Goal: Task Accomplishment & Management: Manage account settings

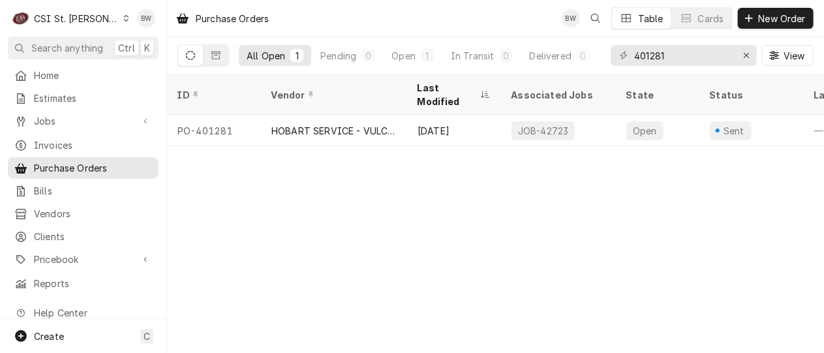
drag, startPoint x: 83, startPoint y: 14, endPoint x: 102, endPoint y: 29, distance: 25.1
click at [83, 14] on div "CSI St. Louis" at bounding box center [76, 19] width 85 height 14
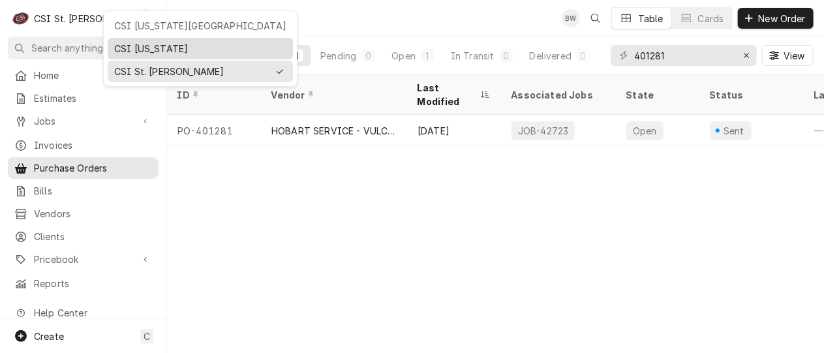
click at [143, 44] on div "CSI [US_STATE]" at bounding box center [200, 49] width 172 height 14
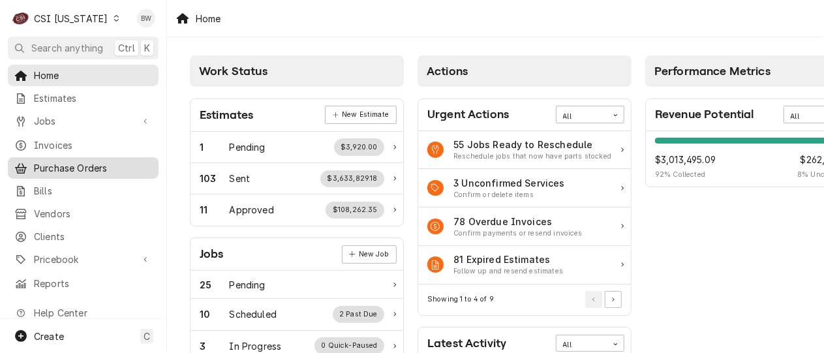
click at [68, 166] on span "Purchase Orders" at bounding box center [93, 168] width 118 height 14
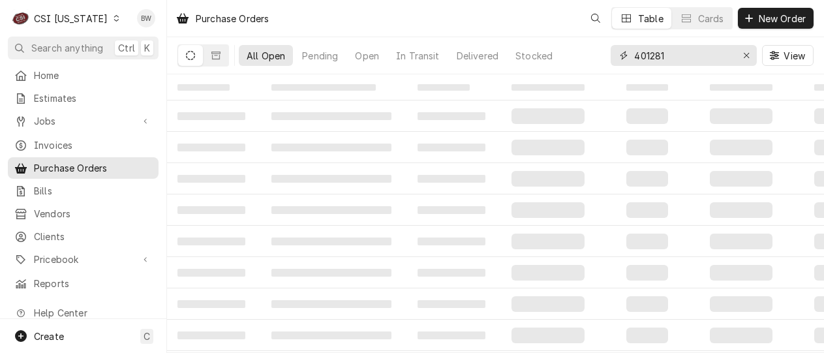
drag, startPoint x: 687, startPoint y: 53, endPoint x: 610, endPoint y: 55, distance: 76.3
click at [610, 55] on div "All Open Pending Open In Transit Delivered Stocked 401281 View" at bounding box center [495, 55] width 636 height 37
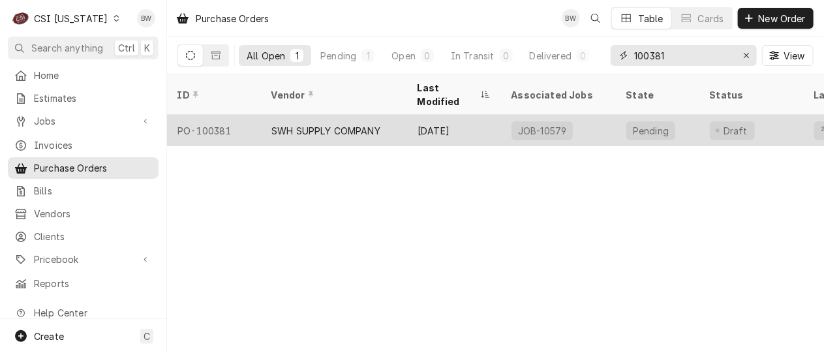
type input "100381"
click at [224, 119] on div "PO-100381" at bounding box center [214, 130] width 94 height 31
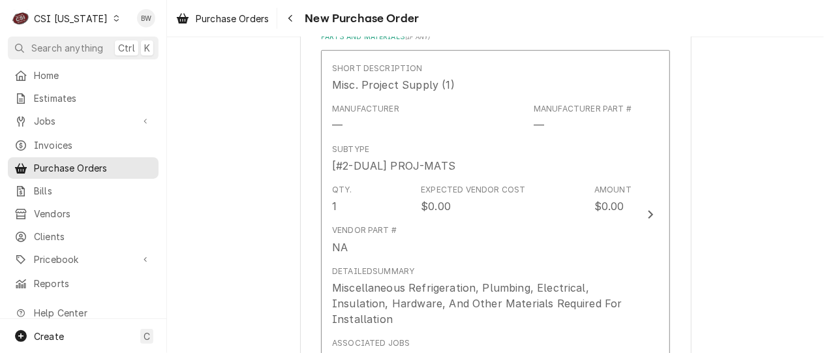
scroll to position [522, 0]
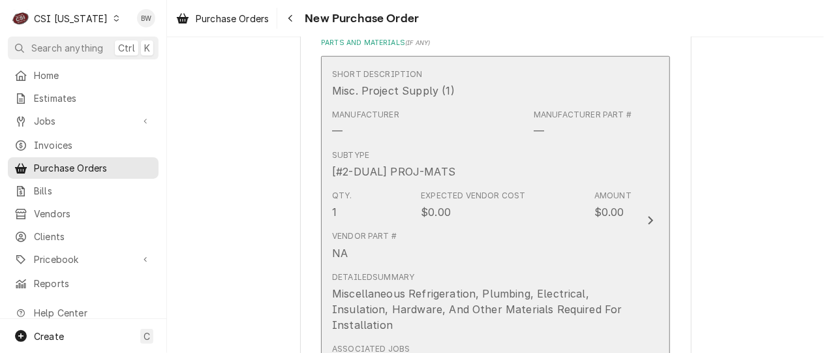
click at [601, 213] on div "$0.00" at bounding box center [609, 212] width 30 height 16
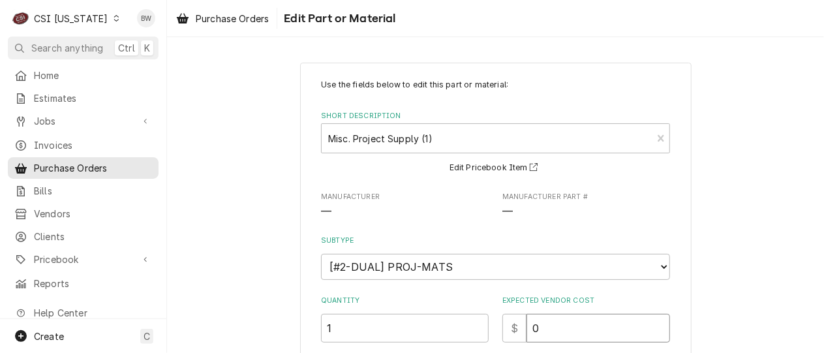
drag, startPoint x: 536, startPoint y: 325, endPoint x: 515, endPoint y: 328, distance: 21.7
click at [515, 328] on div "$ 0" at bounding box center [586, 328] width 168 height 29
type textarea "x"
type input "4"
type textarea "x"
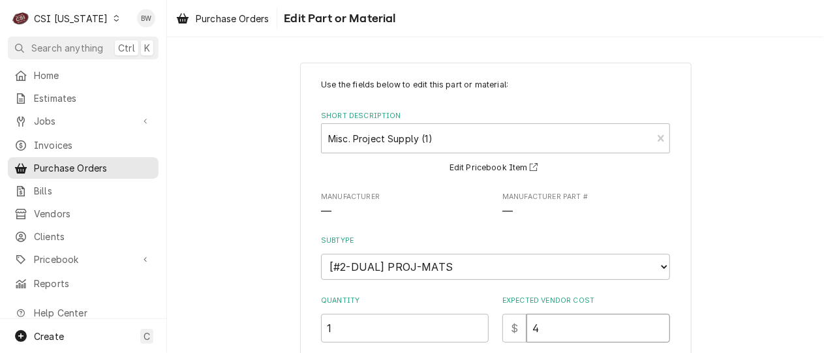
type input "43"
type textarea "x"
type input "437"
type textarea "x"
type input "437.1"
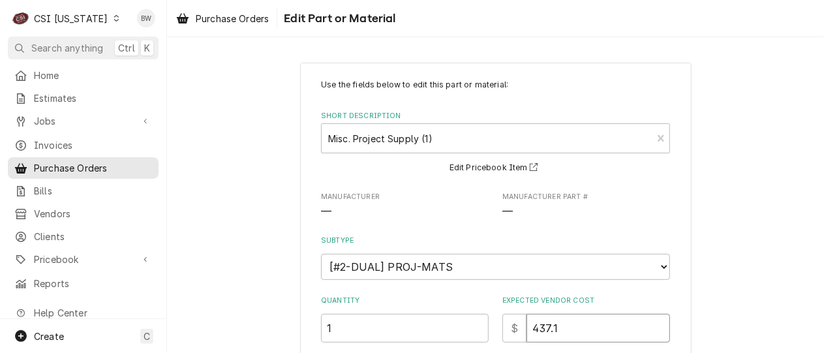
type textarea "x"
type input "437.16"
click at [464, 288] on div "Use the fields below to edit this part or material: Short Description Misc. Pro…" at bounding box center [495, 326] width 349 height 494
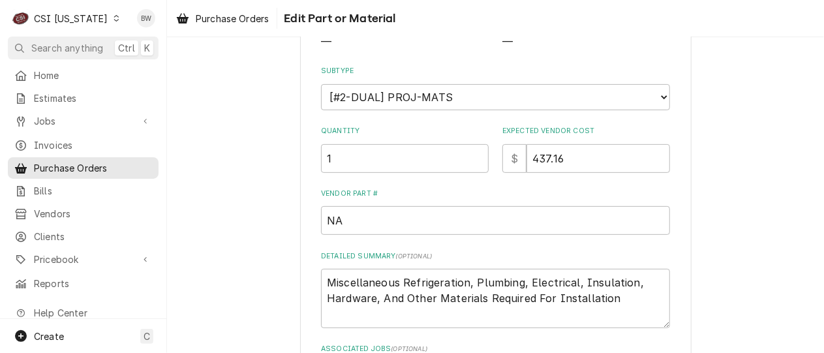
scroll to position [196, 0]
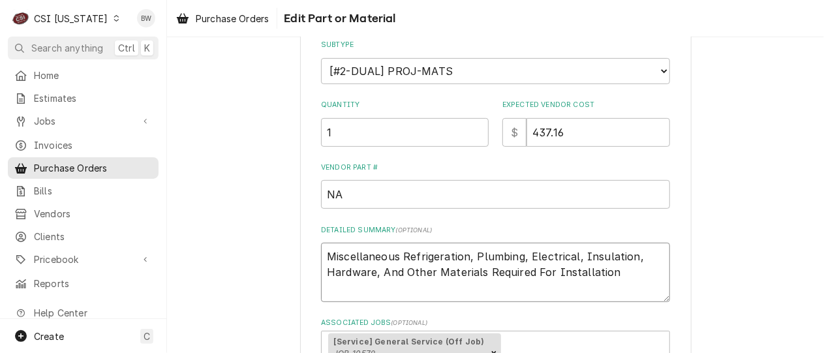
click at [626, 273] on textarea "Miscellaneous Refrigeration, Plumbing, Electrical, Insulation, Hardware, And Ot…" at bounding box center [495, 272] width 349 height 59
type textarea "x"
type textarea "Miscellaneous Refrigeration, Plumbing, Electrical, Insulation, Hardware, And Ot…"
type textarea "x"
type textarea "Miscellaneous Refrigeration, Plumbing, Electrical, Insulation, Hardware, And Ot…"
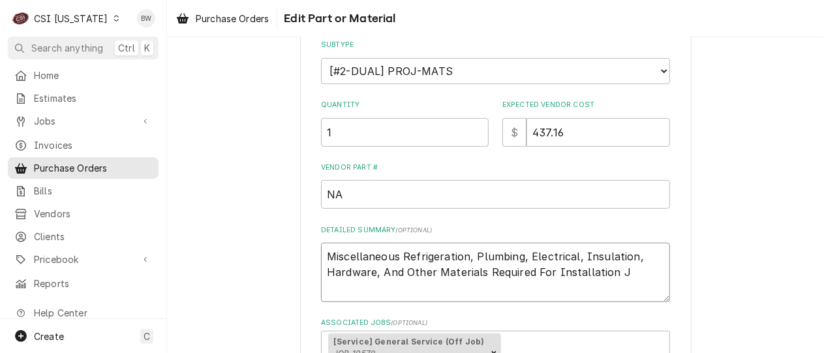
type textarea "x"
type textarea "Miscellaneous Refrigeration, Plumbing, Electrical, Insulation, Hardware, And Ot…"
type textarea "x"
type textarea "Miscellaneous Refrigeration, Plumbing, Electrical, Insulation, Hardware, And Ot…"
click at [300, 267] on div "Use the fields below to edit this part or material: Short Description Misc. Pro…" at bounding box center [495, 173] width 391 height 612
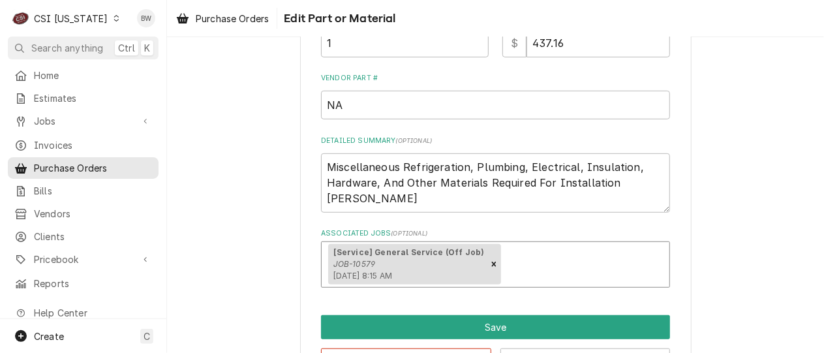
scroll to position [267, 0]
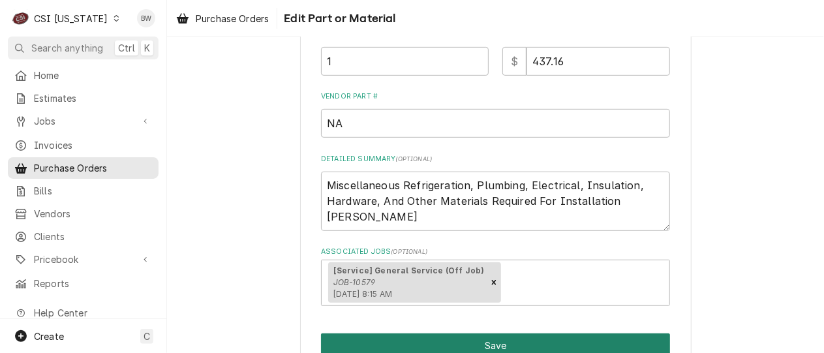
click at [446, 334] on button "Save" at bounding box center [495, 345] width 349 height 24
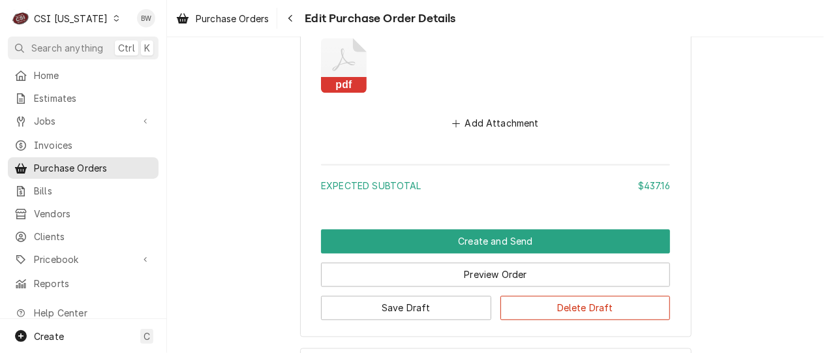
scroll to position [1087, 0]
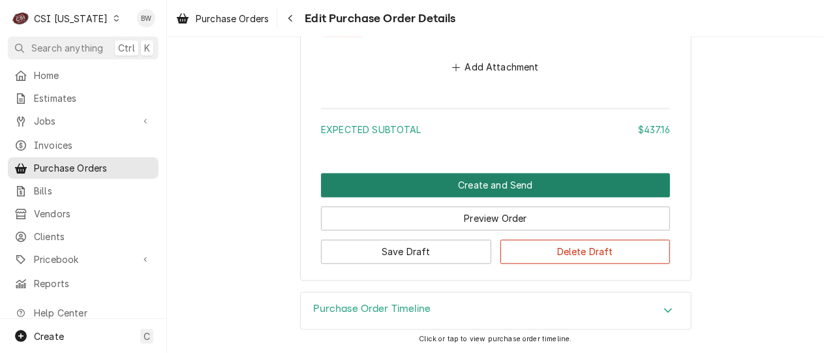
click at [408, 185] on button "Create and Send" at bounding box center [495, 185] width 349 height 24
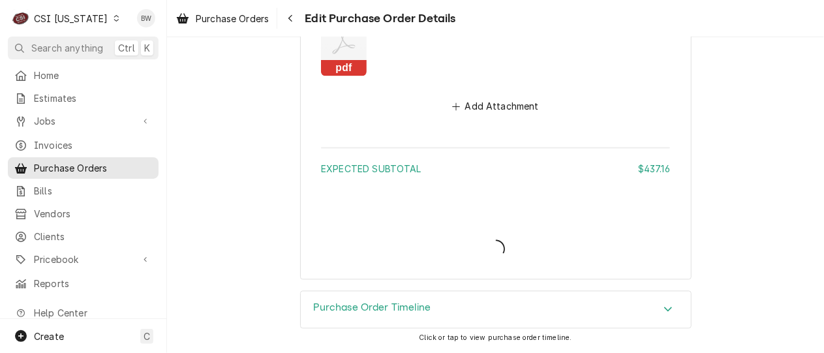
scroll to position [1045, 0]
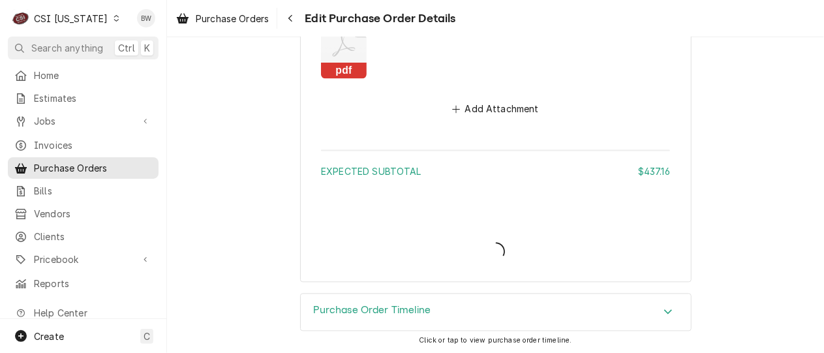
type textarea "x"
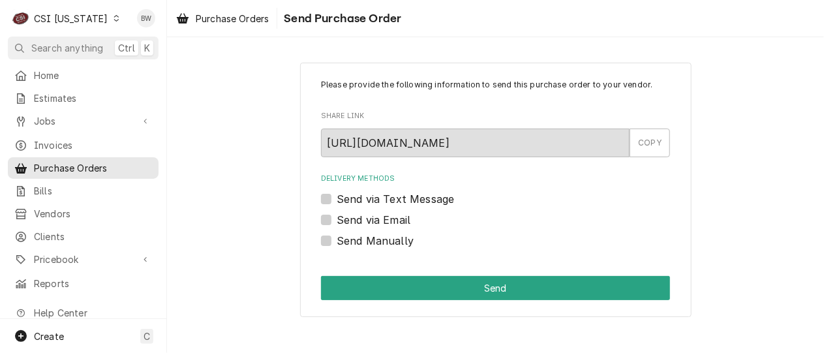
click at [352, 240] on label "Send Manually" at bounding box center [374, 241] width 77 height 16
click at [352, 240] on input "Send Manually" at bounding box center [510, 247] width 349 height 29
checkbox input "true"
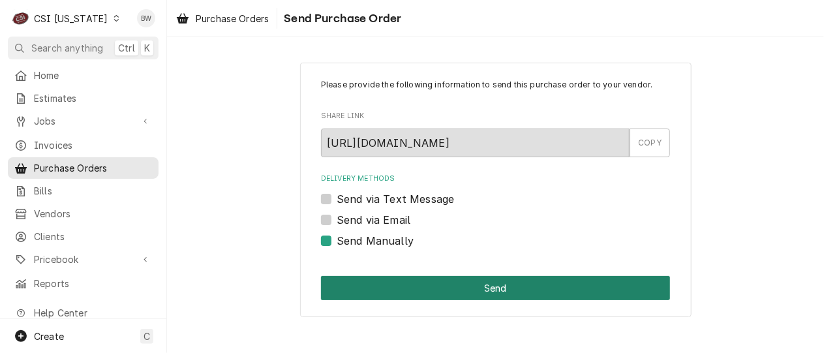
click at [430, 291] on button "Send" at bounding box center [495, 288] width 349 height 24
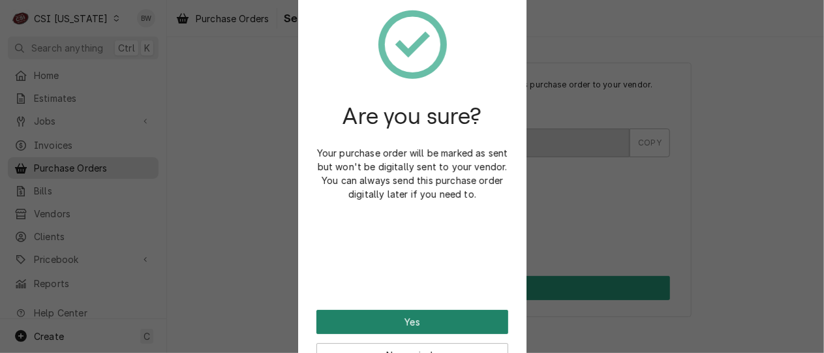
click at [411, 318] on button "Yes" at bounding box center [412, 322] width 192 height 24
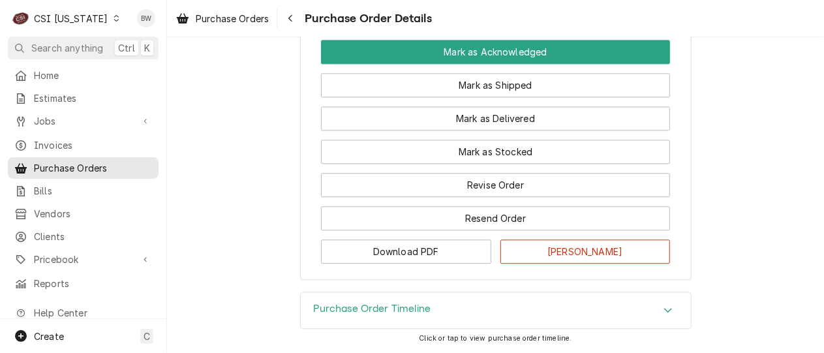
scroll to position [1364, 0]
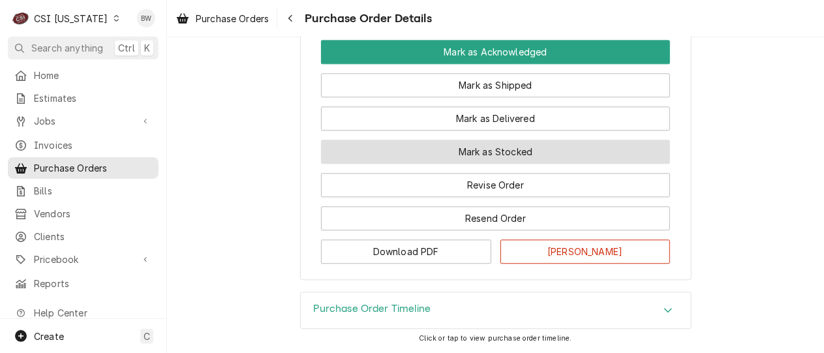
click at [429, 154] on button "Mark as Stocked" at bounding box center [495, 152] width 349 height 24
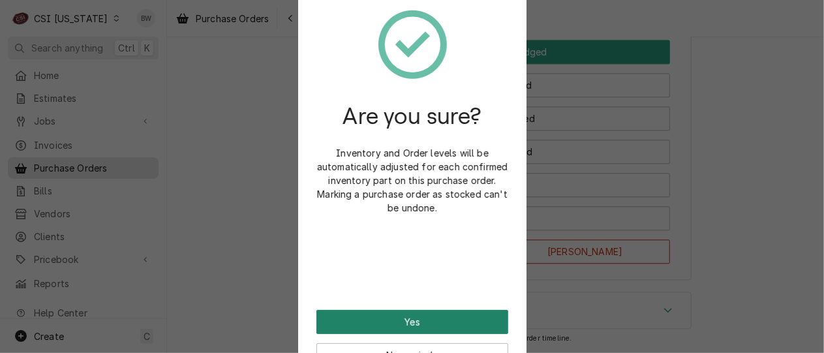
click at [396, 318] on button "Yes" at bounding box center [412, 322] width 192 height 24
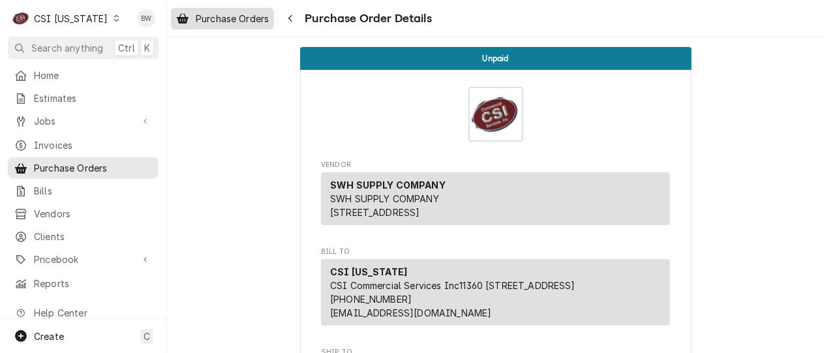
click at [256, 14] on span "Purchase Orders" at bounding box center [232, 19] width 73 height 14
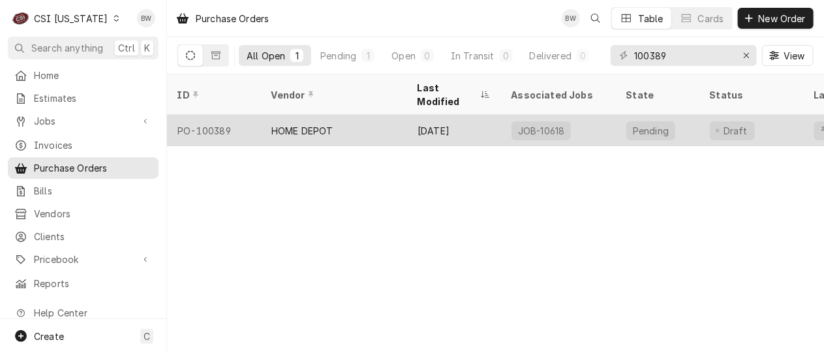
type input "100389"
click at [231, 115] on div "PO-100389" at bounding box center [214, 130] width 94 height 31
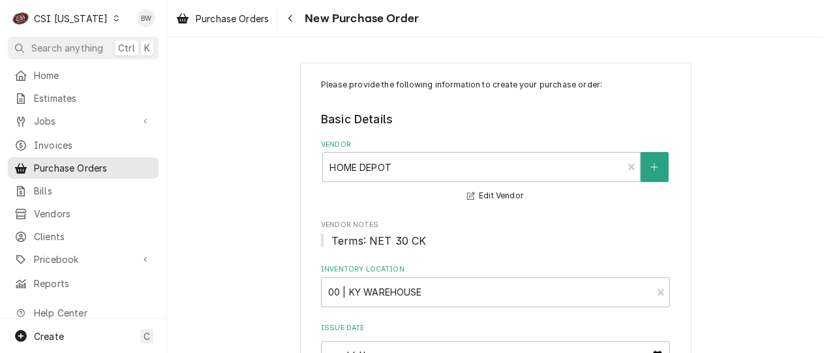
click at [490, 258] on fieldset "Basic Details Vendor HOME DEPOT Edit Vendor Vendor Notes Terms: NET 30 CK Inven…" at bounding box center [495, 329] width 349 height 437
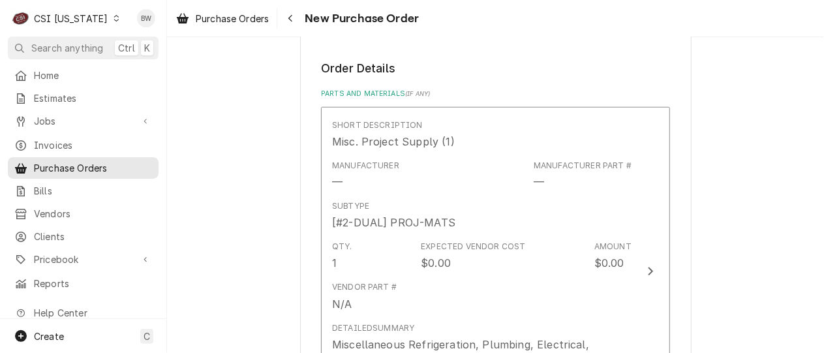
scroll to position [587, 0]
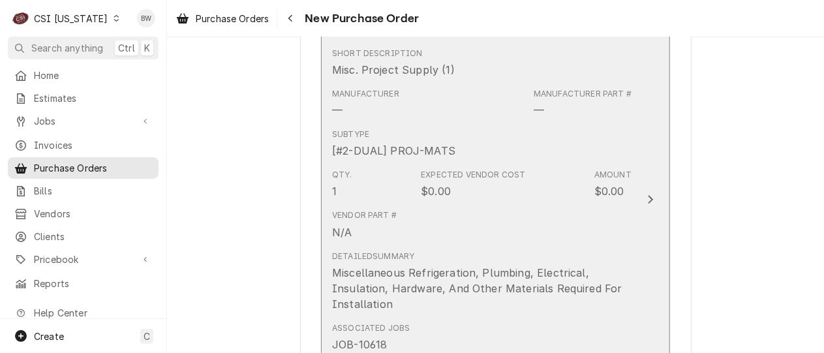
click at [475, 243] on div "Vendor Part # N/A" at bounding box center [481, 224] width 299 height 40
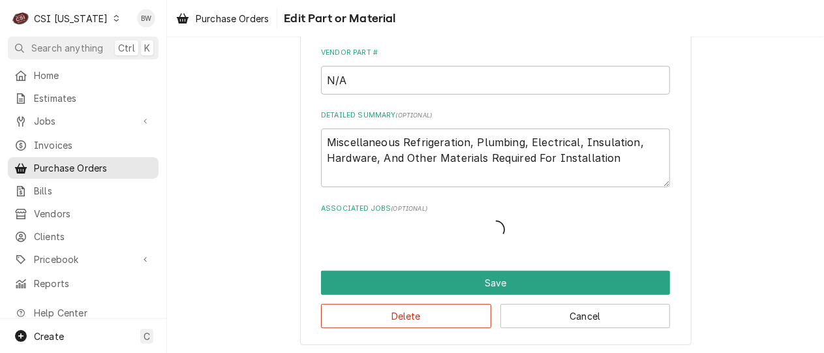
scroll to position [228, 0]
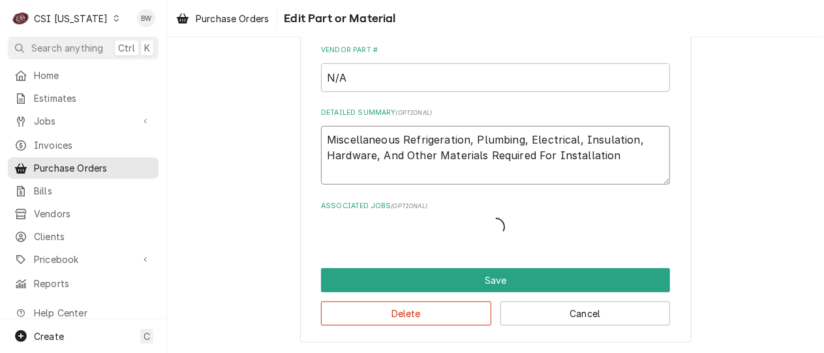
click at [617, 158] on textarea "Miscellaneous Refrigeration, Plumbing, Electrical, Insulation, Hardware, And Ot…" at bounding box center [495, 155] width 349 height 59
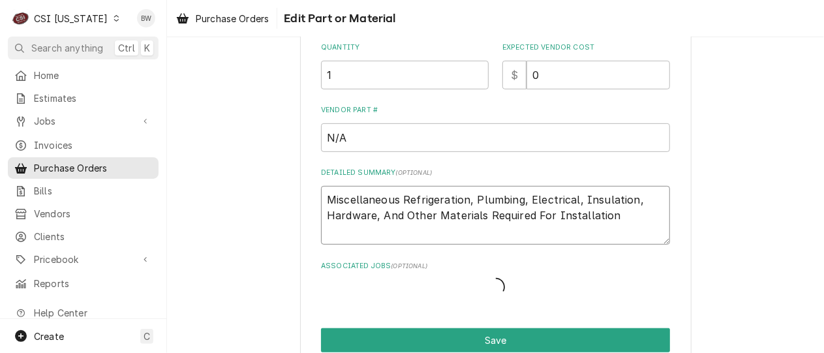
scroll to position [288, 0]
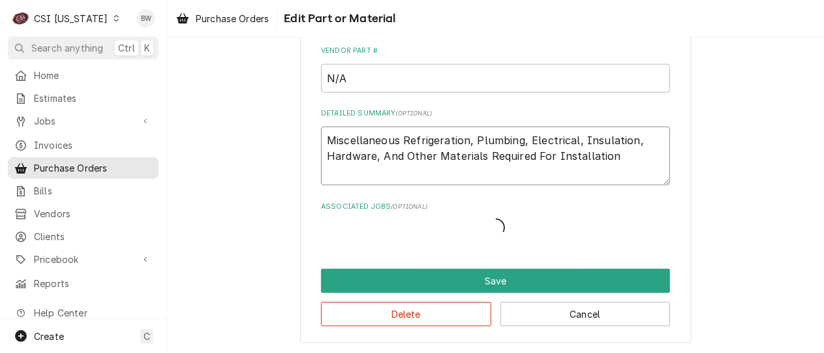
type textarea "x"
type textarea "Miscellaneous Refrigeration, Plumbing, Electrical, Insulation, Hardware, And Ot…"
type textarea "x"
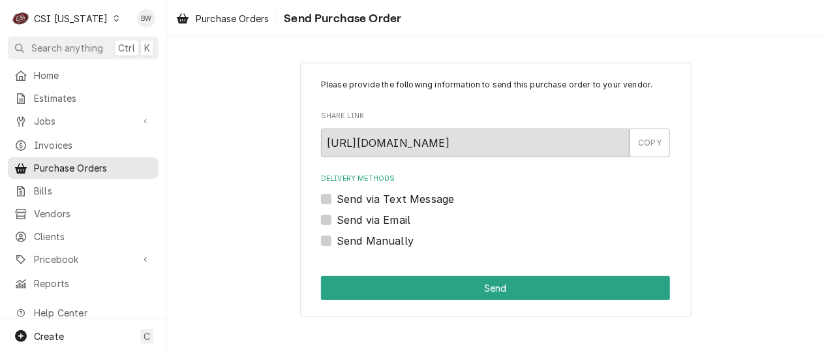
click at [350, 240] on label "Send Manually" at bounding box center [374, 241] width 77 height 16
click at [350, 240] on input "Send Manually" at bounding box center [510, 247] width 349 height 29
checkbox input "true"
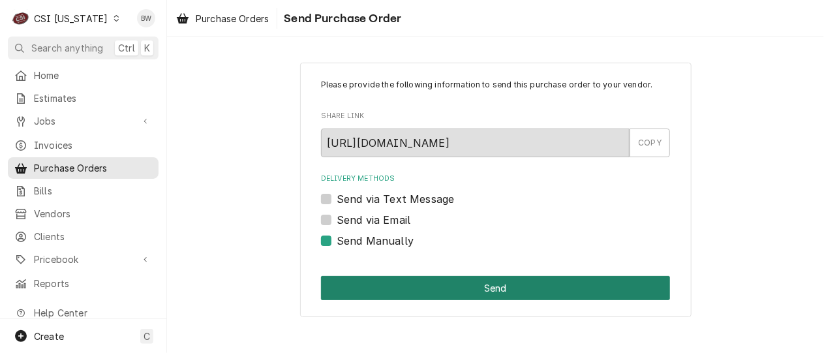
click at [437, 281] on button "Send" at bounding box center [495, 288] width 349 height 24
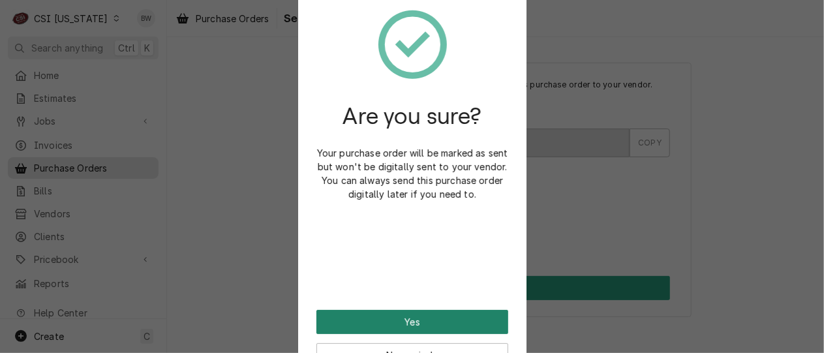
click at [413, 321] on button "Yes" at bounding box center [412, 322] width 192 height 24
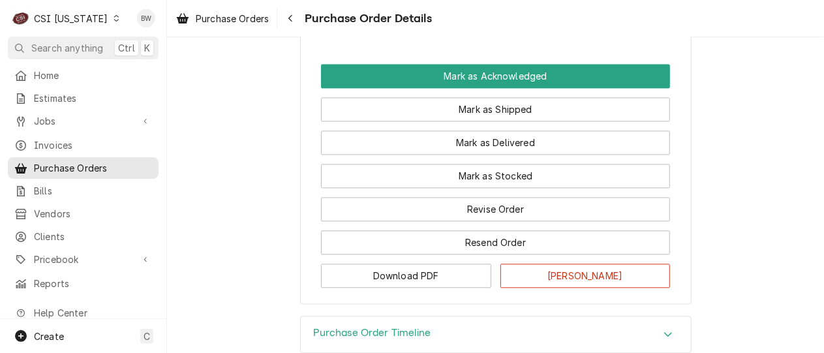
scroll to position [1246, 0]
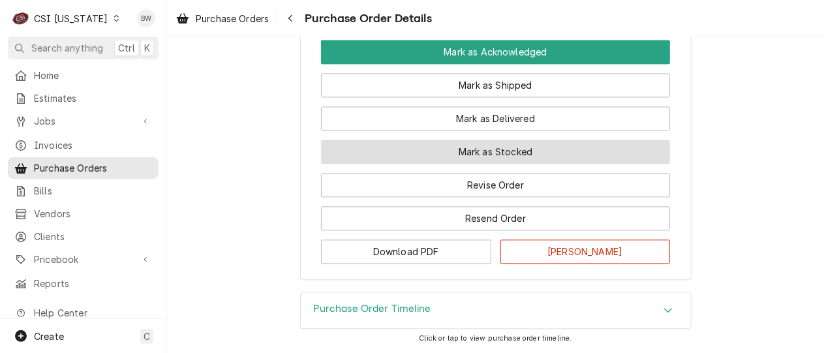
click at [479, 154] on button "Mark as Stocked" at bounding box center [495, 152] width 349 height 24
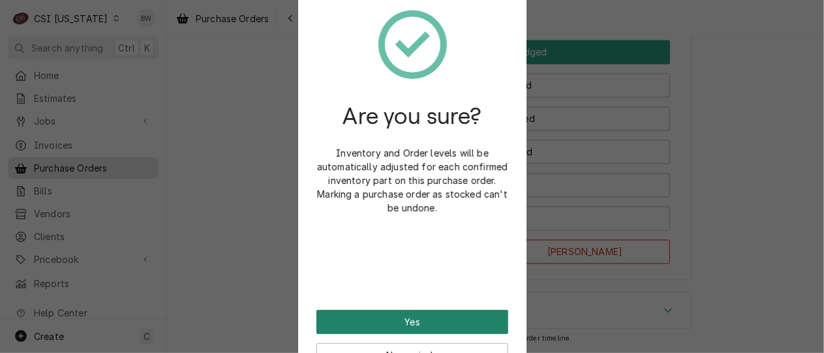
click at [403, 318] on button "Yes" at bounding box center [412, 322] width 192 height 24
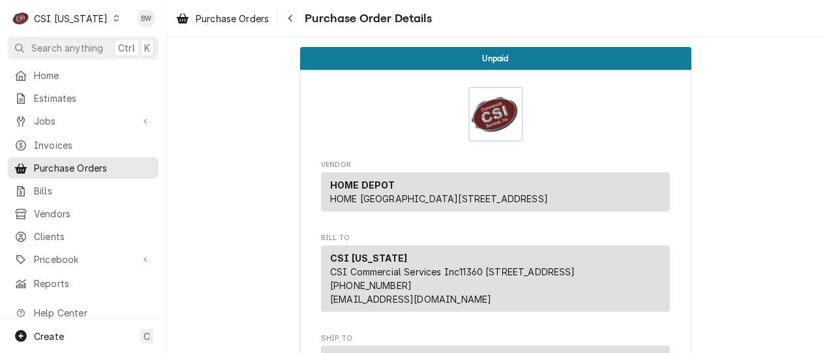
click at [113, 19] on icon "Dynamic Content Wrapper" at bounding box center [115, 18] width 5 height 7
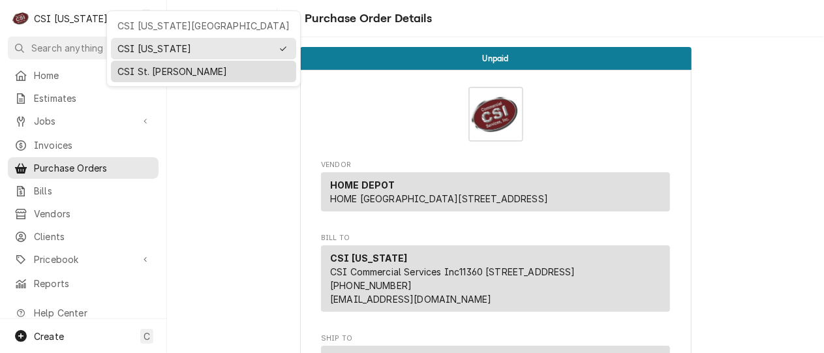
click at [138, 65] on div "CSI St. Louis" at bounding box center [203, 72] width 172 height 14
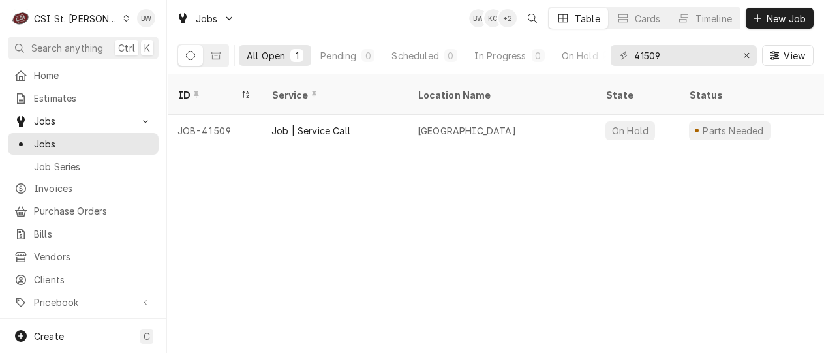
click at [621, 55] on div "41509" at bounding box center [683, 55] width 146 height 21
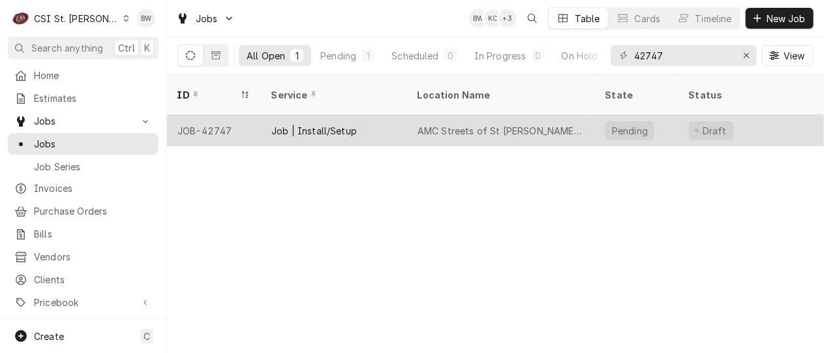
type input "42747"
click at [205, 115] on div "JOB-42747" at bounding box center [214, 130] width 94 height 31
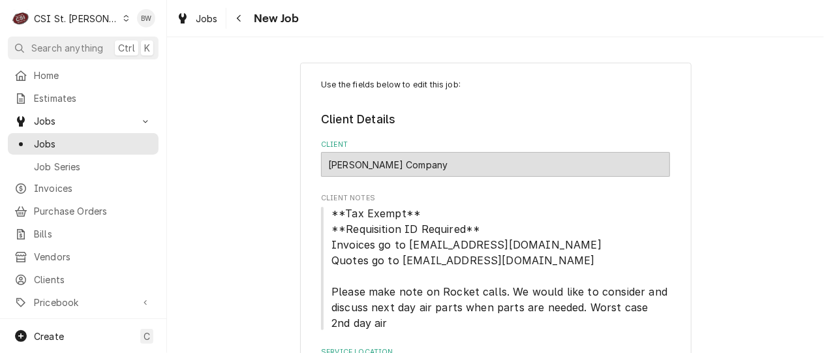
type textarea "x"
click at [241, 21] on icon "Navigate back" at bounding box center [239, 18] width 6 height 9
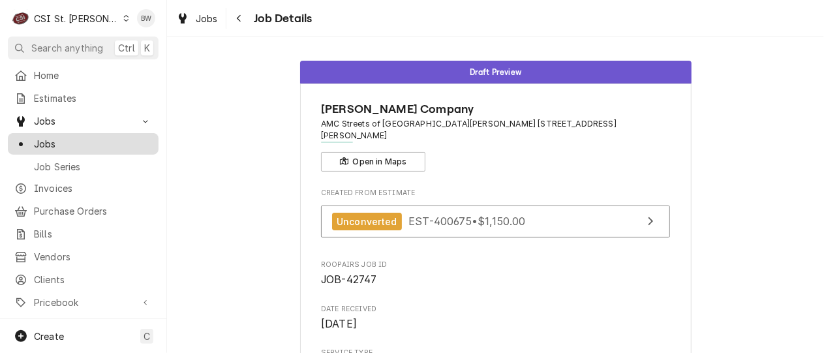
click at [73, 136] on div "Jobs" at bounding box center [82, 144] width 145 height 16
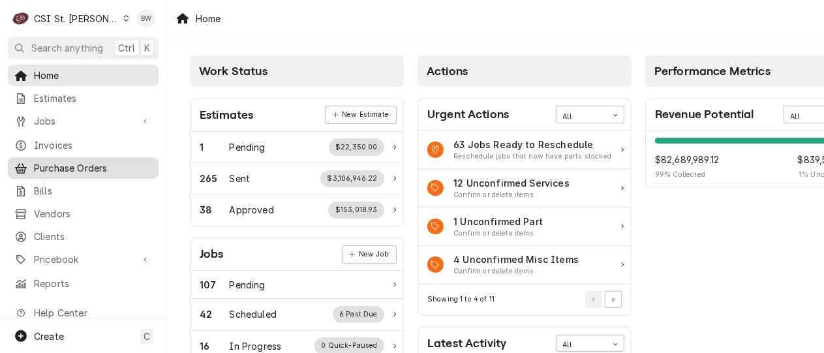
click at [70, 163] on span "Purchase Orders" at bounding box center [93, 168] width 118 height 14
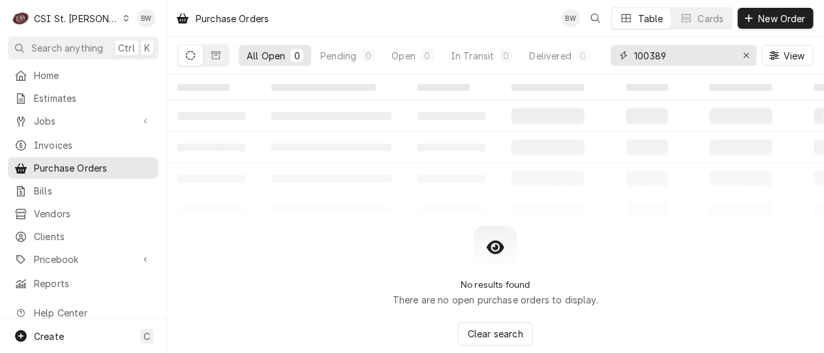
drag, startPoint x: 681, startPoint y: 57, endPoint x: 634, endPoint y: 62, distance: 47.2
click at [634, 62] on input "100389" at bounding box center [683, 55] width 98 height 21
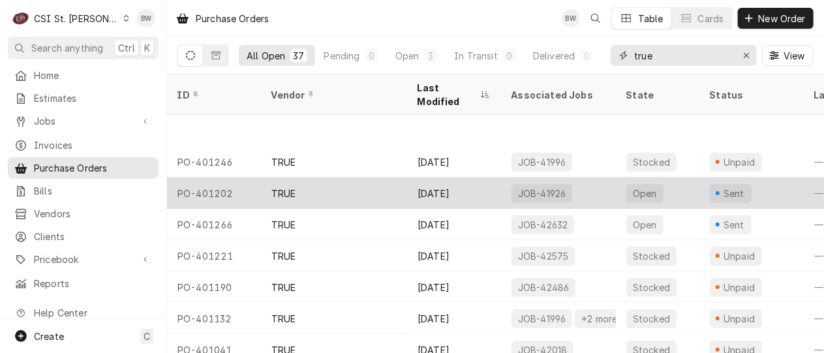
scroll to position [99, 0]
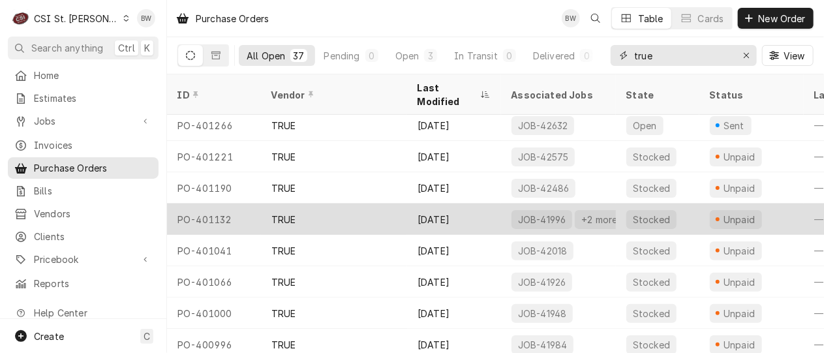
type input "true"
click at [206, 203] on div "PO-401132" at bounding box center [214, 218] width 94 height 31
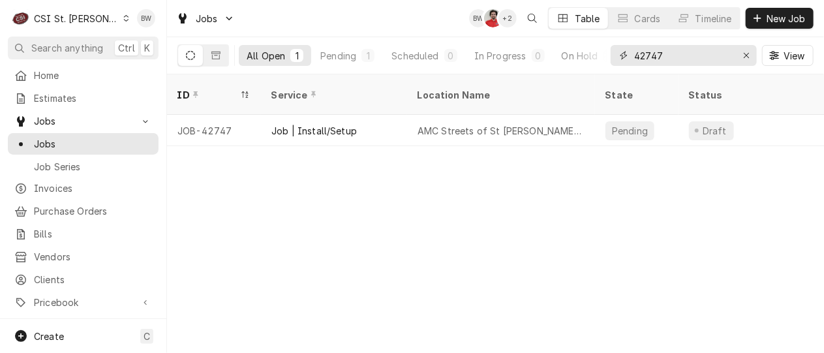
drag, startPoint x: 666, startPoint y: 57, endPoint x: 621, endPoint y: 57, distance: 45.0
click at [622, 57] on div "42747" at bounding box center [683, 55] width 146 height 21
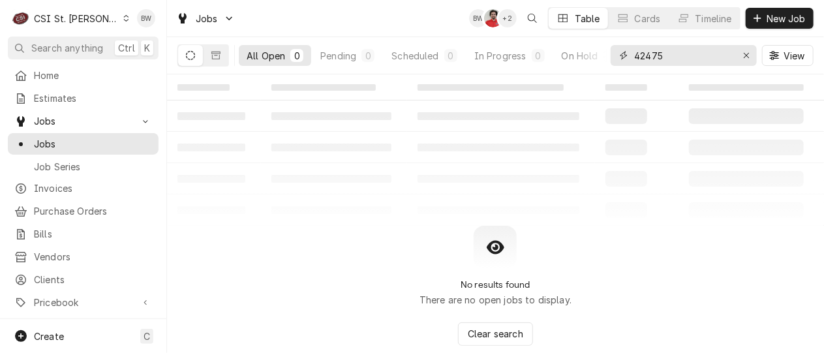
click at [655, 57] on input "42475" at bounding box center [683, 55] width 98 height 21
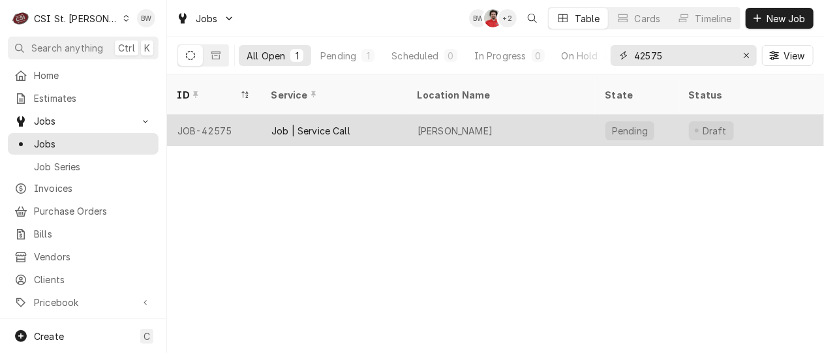
type input "42575"
click at [224, 115] on div "JOB-42575" at bounding box center [214, 130] width 94 height 31
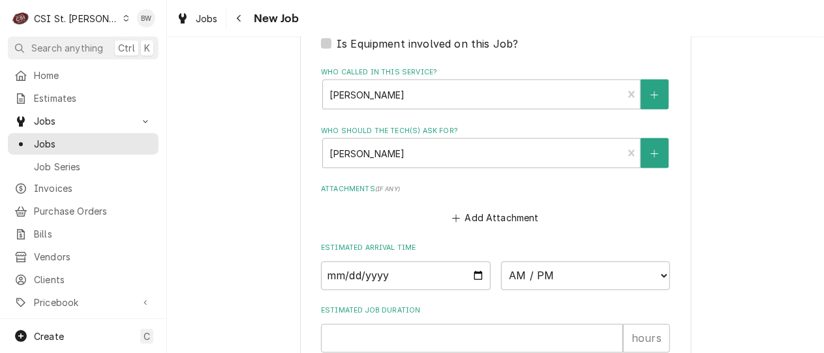
scroll to position [865, 0]
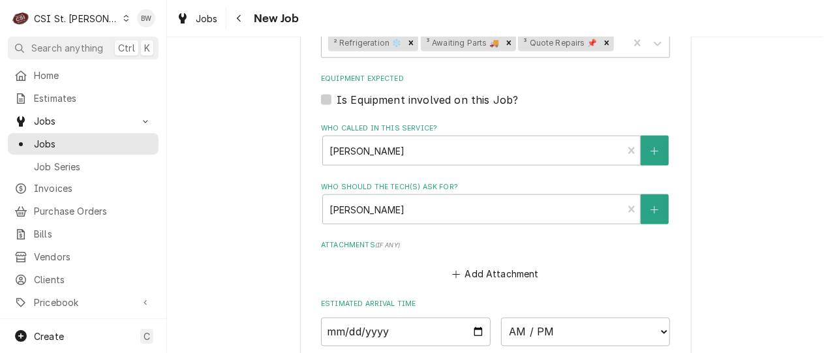
drag, startPoint x: 66, startPoint y: 7, endPoint x: 94, endPoint y: 22, distance: 32.1
click at [66, 7] on div "C CSI St. [PERSON_NAME]" at bounding box center [71, 18] width 126 height 26
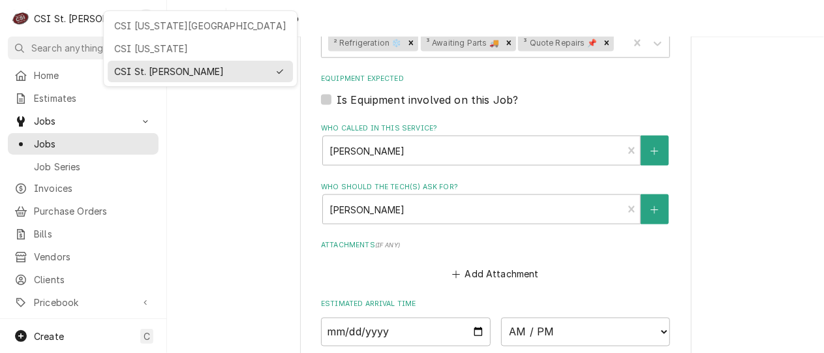
click at [285, 127] on html "C CSI St. Louis BW Search anything Ctrl K Home Estimates Jobs Jobs Job Series I…" at bounding box center [412, 176] width 824 height 353
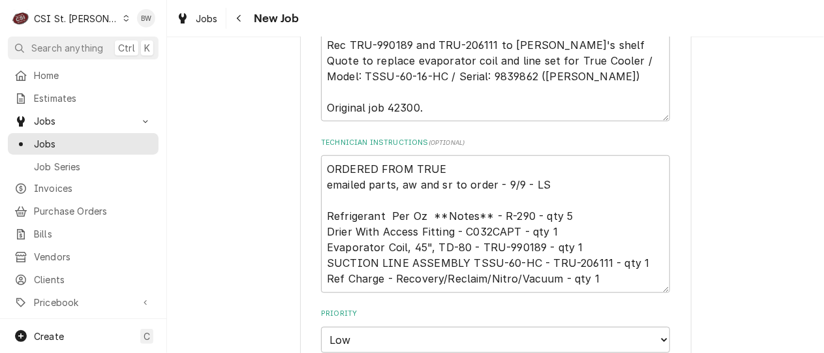
scroll to position [522, 0]
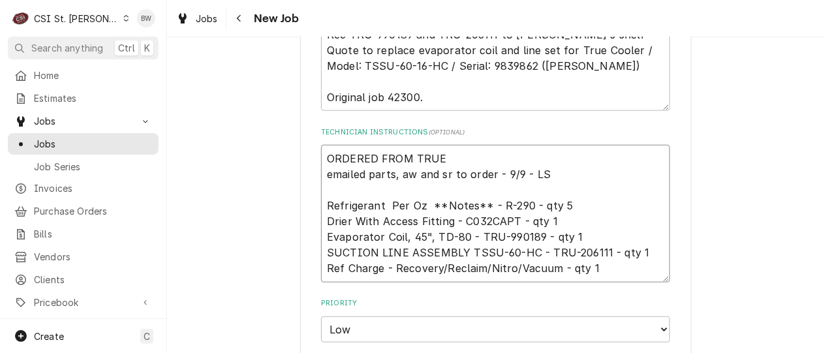
click at [321, 173] on textarea "ORDERED FROM TRUE emailed parts, aw and sr to order - 9/9 - LS Refrigerant Per …" at bounding box center [495, 213] width 349 height 137
click at [322, 158] on textarea "ORDERED FROM TRUE emailed parts, aw and sr to order - 9/9 - LS Refrigerant Per …" at bounding box center [495, 213] width 349 height 137
type textarea "x"
type textarea "TORDERED FROM TRUE emailed parts, aw and sr to order - 9/9 - LS Refrigerant Per…"
type textarea "x"
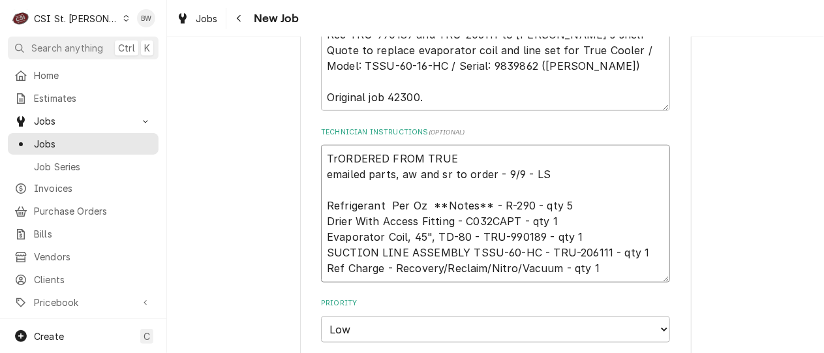
type textarea "TruORDERED FROM TRUE emailed parts, aw and sr to order - 9/9 - LS Refrigerant P…"
type textarea "x"
type textarea "TrueORDERED FROM TRUE emailed parts, aw and sr to order - 9/9 - LS Refrigerant …"
type textarea "x"
type textarea "True ORDERED FROM TRUE emailed parts, aw and sr to order - 9/9 - LS Refrigerant…"
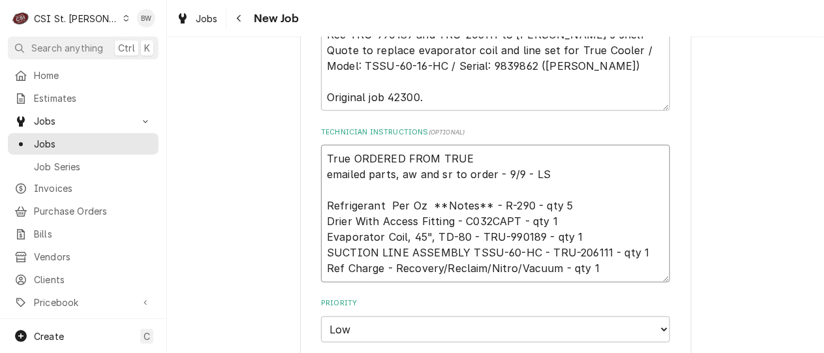
type textarea "x"
type textarea "True paORDERED FROM TRUE emailed parts, aw and sr to order - 9/9 - LS Refrigera…"
type textarea "x"
type textarea "True parORDERED FROM TRUE emailed parts, aw and sr to order - 9/9 - LS Refriger…"
type textarea "x"
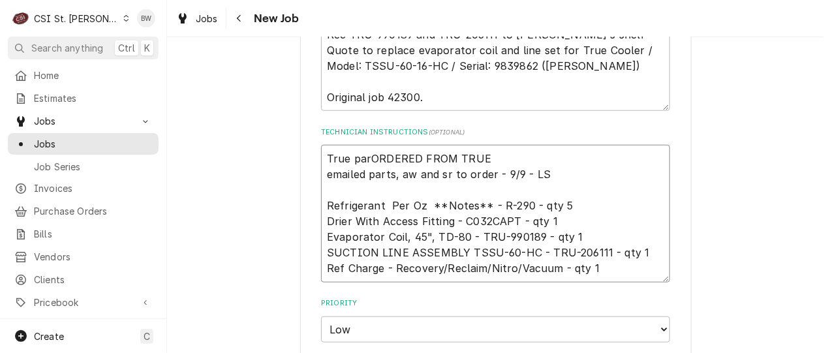
type textarea "True partORDERED FROM TRUE emailed parts, aw and sr to order - 9/9 - LS Refrige…"
type textarea "x"
type textarea "True partsORDERED FROM TRUE emailed parts, aw and sr to order - 9/9 - LS Refrig…"
type textarea "x"
type textarea "True parts ORDERED FROM TRUE emailed parts, aw and sr to order - 9/9 - LS Refri…"
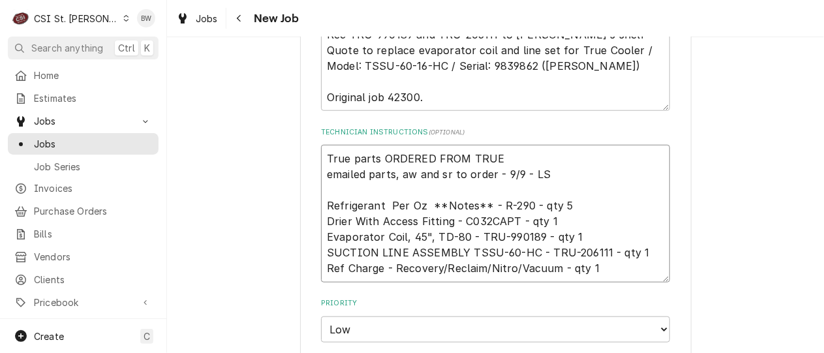
type textarea "x"
type textarea "True parts oORDERED FROM TRUE emailed parts, aw and sr to order - 9/9 - LS Refr…"
type textarea "x"
type textarea "True parts onORDERED FROM TRUE emailed parts, aw and sr to order - 9/9 - LS Ref…"
type textarea "x"
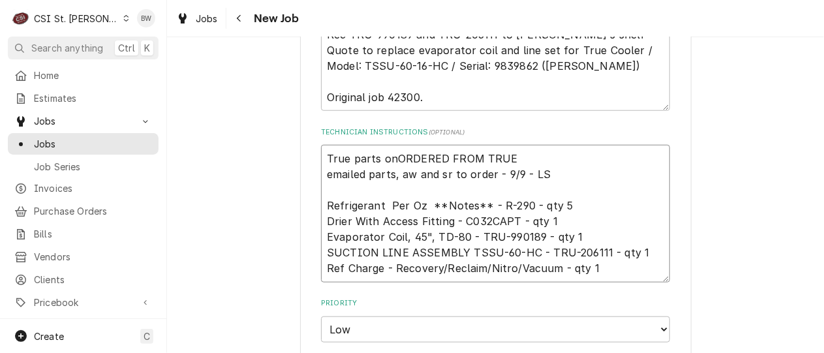
type textarea "True parts on ORDERED FROM TRUE emailed parts, aw and sr to order - 9/9 - LS Re…"
type textarea "x"
type textarea "True parts on RORDERED FROM TRUE emailed parts, aw and sr to order - 9/9 - LS R…"
type textarea "x"
type textarea "True parts on RyORDERED FROM TRUE emailed parts, aw and sr to order - 9/9 - LS …"
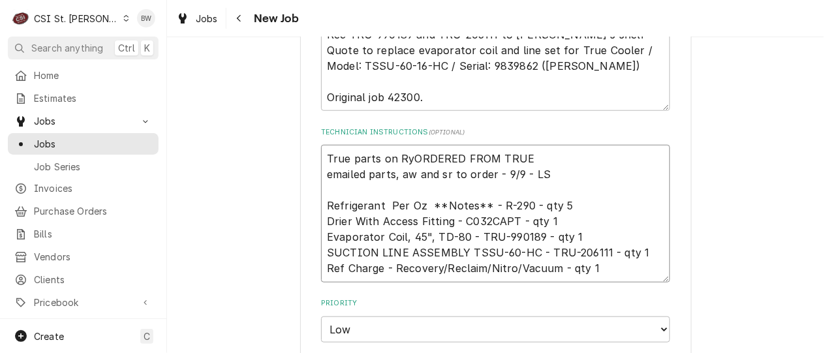
type textarea "x"
type textarea "True parts on RyaORDERED FROM TRUE emailed parts, aw and sr to order - 9/9 - LS…"
type textarea "x"
type textarea "True parts on RyanORDERED FROM TRUE emailed parts, aw and sr to order - 9/9 - L…"
type textarea "x"
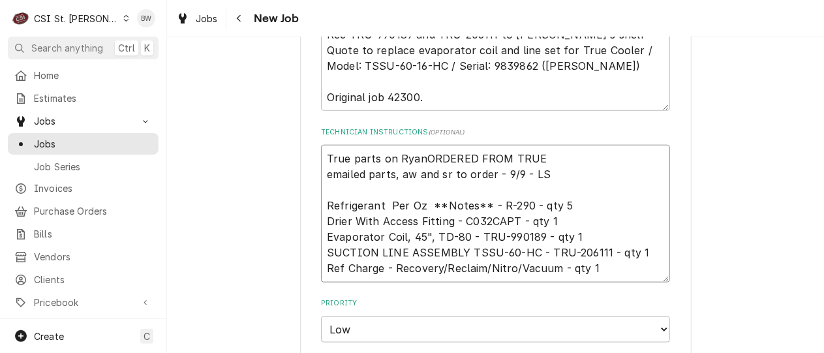
type textarea "True parts on Ryan ORDERED FROM TRUE emailed parts, aw and sr to order - 9/9 - …"
type textarea "x"
type textarea "True parts on Ryan PORDERED FROM TRUE emailed parts, aw and sr to order - 9/9 -…"
type textarea "x"
type textarea "True parts on Ryan P ORDERED FROM TRUE emailed parts, aw and sr to order - 9/9 …"
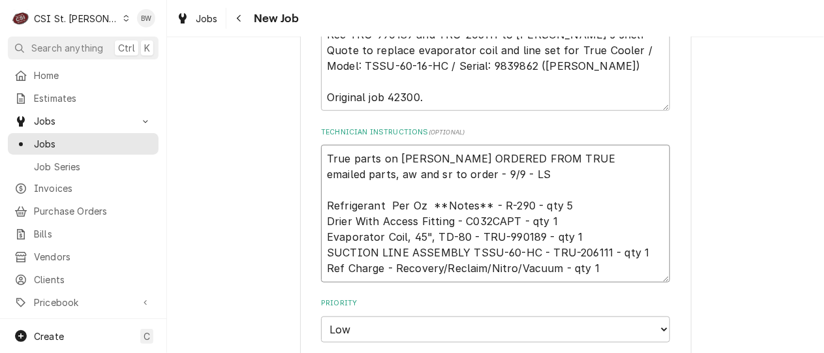
type textarea "x"
type textarea "True parts on Ryan P sORDERED FROM TRUE emailed parts, aw and sr to order - 9/9…"
type textarea "x"
type textarea "True parts on Ryan P shORDERED FROM TRUE emailed parts, aw and sr to order - 9/…"
type textarea "x"
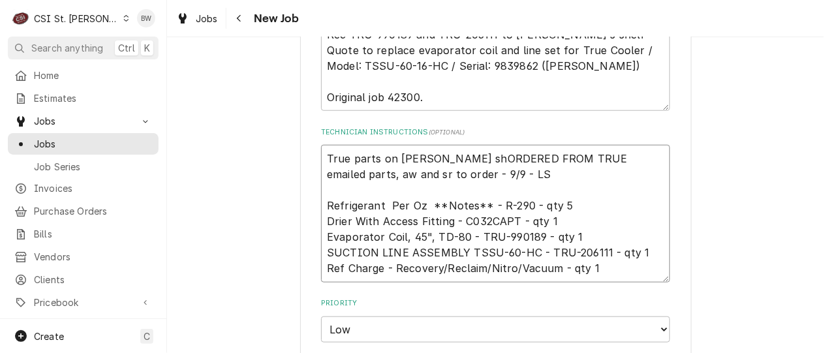
type textarea "True parts on Ryan P sheORDERED FROM TRUE emailed parts, aw and sr to order - 9…"
type textarea "x"
type textarea "True parts on Ryan P shelORDERED FROM TRUE emailed parts, aw and sr to order - …"
type textarea "x"
type textarea "True parts on Ryan P shelfORDERED FROM TRUE emailed parts, aw and sr to order -…"
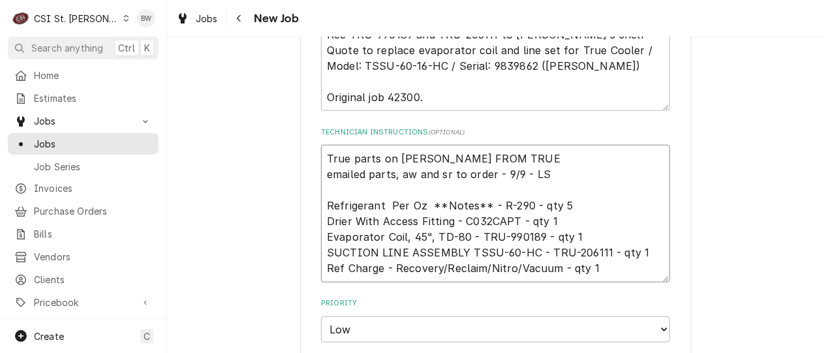
type textarea "x"
type textarea "True parts on Ryan P shelf,ORDERED FROM TRUE emailed parts, aw and sr to order …"
type textarea "x"
type textarea "True parts on Ryan P shelf, ORDERED FROM TRUE emailed parts, aw and sr to order…"
type textarea "x"
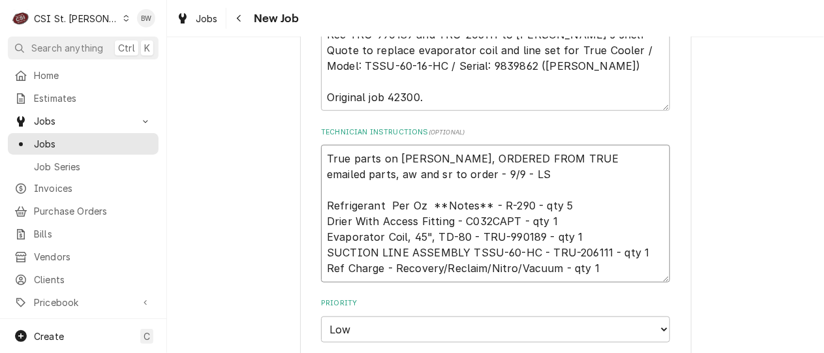
type textarea "True parts on Ryan P shelf, oORDERED FROM TRUE emailed parts, aw and sr to orde…"
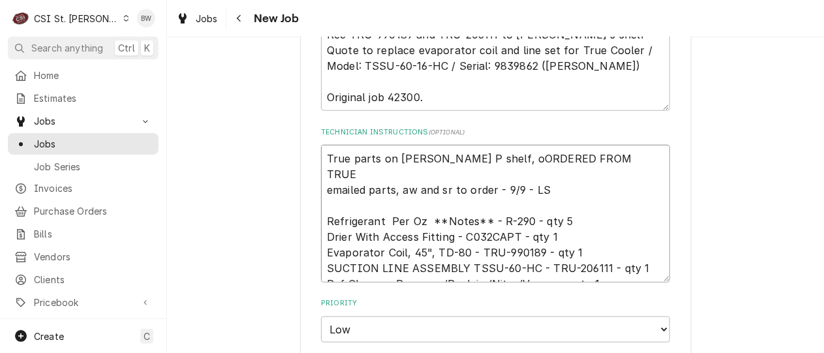
type textarea "x"
type textarea "True parts on Ryan P shelf, otORDERED FROM TRUE emailed parts, aw and sr to ord…"
type textarea "x"
type textarea "True parts on Ryan P shelf, othORDERED FROM TRUE emailed parts, aw and sr to or…"
type textarea "x"
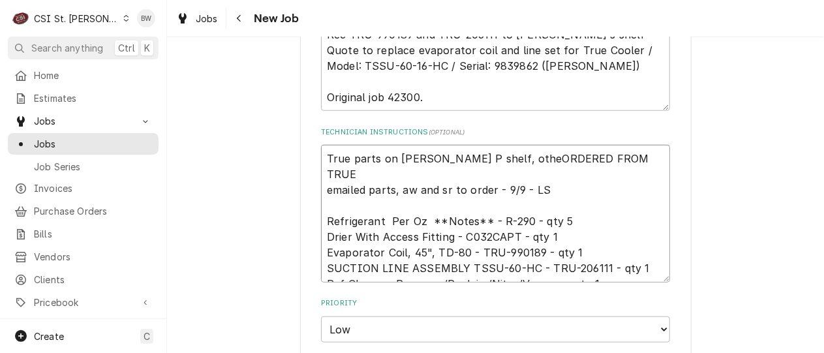
type textarea "True parts on Ryan P shelf, otherORDERED FROM TRUE emailed parts, aw and sr to …"
type textarea "x"
type textarea "True parts on Ryan P shelf, other paORDERED FROM TRUE emailed parts, aw and sr …"
type textarea "x"
type textarea "True parts on Ryan P shelf, other parORDERED FROM TRUE emailed parts, aw and sr…"
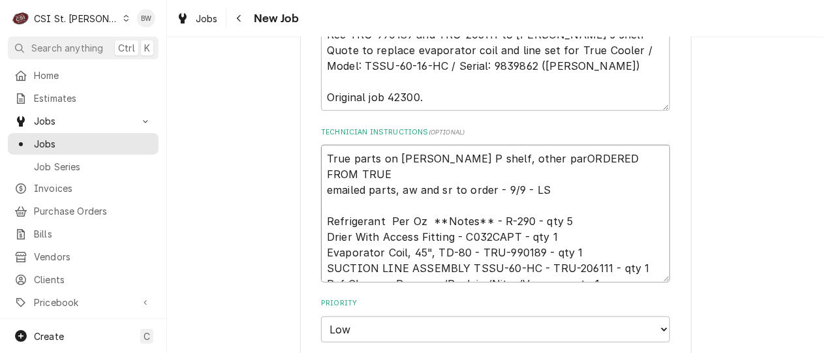
type textarea "x"
type textarea "True parts on Ryan P shelf, other partsORDERED FROM TRUE emailed parts, aw and …"
type textarea "x"
type textarea "True parts on Ryan P shelf, other parts ORDERED FROM TRUE emailed parts, aw and…"
type textarea "x"
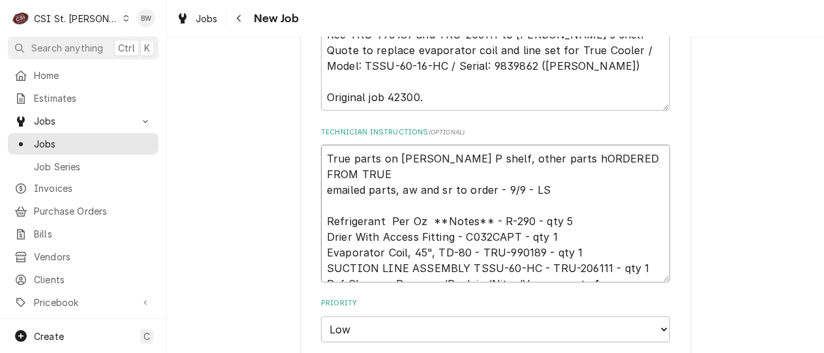
type textarea "True parts on Ryan P shelf, other parts hsORDERED FROM TRUE emailed parts, aw a…"
type textarea "x"
type textarea "True parts on Ryan P shelf, other parts hsoORDERED FROM TRUE emailed parts, aw …"
type textarea "x"
type textarea "True parts on Ryan P shelf, other parts hsoulORDERED FROM TRUE emailed parts, a…"
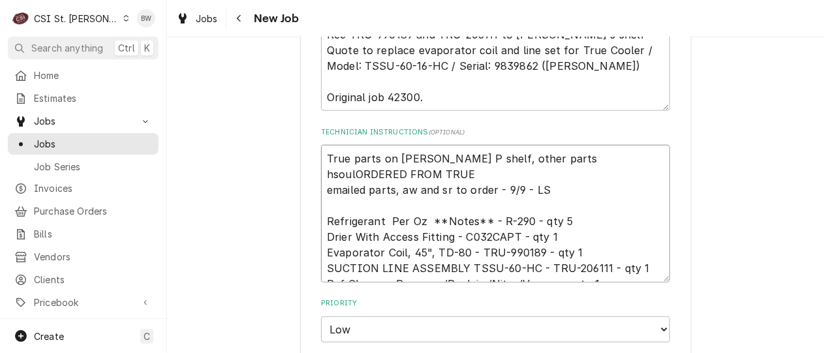
type textarea "x"
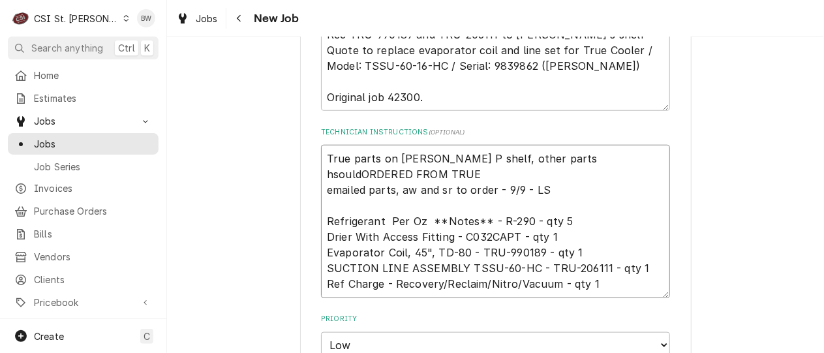
type textarea "True parts on Ryan P shelf, other parts hsould ORDERED FROM TRUE emailed parts,…"
type textarea "x"
type textarea "True parts on Ryan P shelf, other parts hsould bORDERED FROM TRUE emailed parts…"
type textarea "x"
type textarea "True parts on Ryan P shelf, other parts hsould beORDERED FROM TRUE emailed part…"
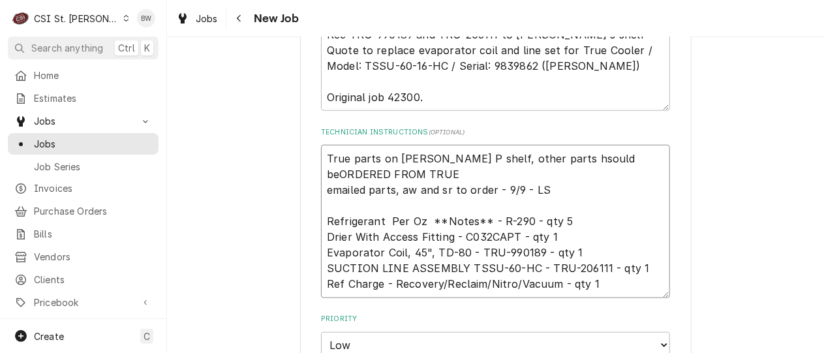
type textarea "x"
type textarea "True parts on Ryan P shelf, other parts hsould be ORDERED FROM TRUE emailed par…"
type textarea "x"
type textarea "True parts on Ryan P shelf, other parts hsould be trORDERED FROM TRUE emailed p…"
type textarea "x"
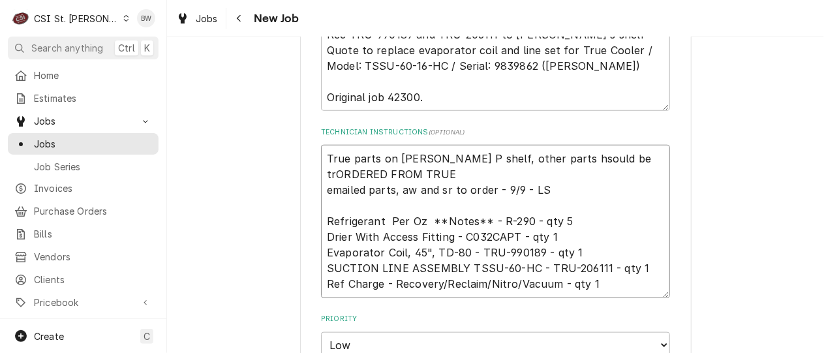
type textarea "True parts on Ryan P shelf, other parts hsould be truORDERED FROM TRUE emailed …"
type textarea "x"
type textarea "True parts on Ryan P shelf, other parts hsould be truckORDERED FROM TRUE emaile…"
type textarea "x"
type textarea "True parts on Ryan P shelf, other parts hsould be truck sORDERED FROM TRUE emai…"
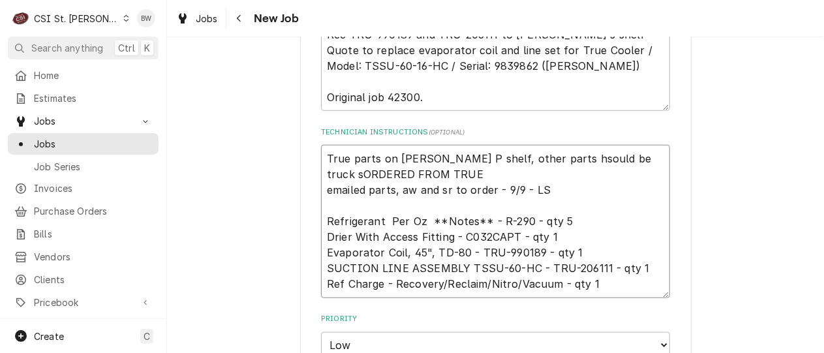
type textarea "x"
type textarea "True parts on Ryan P shelf, other parts hsould be truck stORDERED FROM TRUE ema…"
type textarea "x"
type textarea "True parts on Ryan P shelf, other parts hsould be truck stoORDERED FROM TRUE em…"
type textarea "x"
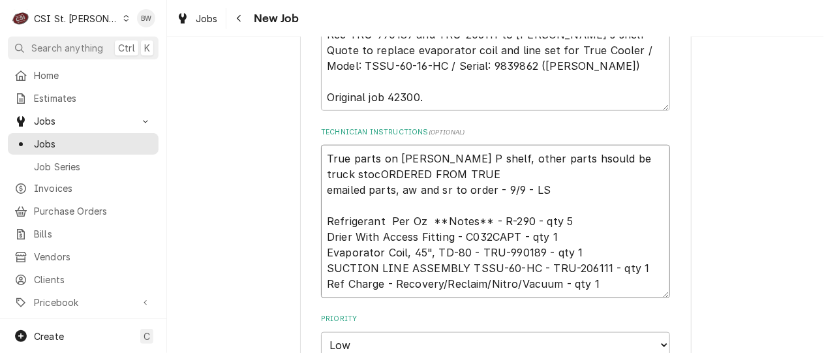
type textarea "True parts on Ryan P shelf, other parts hsould be truck stockORDERED FROM TRUE …"
type textarea "x"
type textarea "True parts on Ryan P shelf, other parts hsould be truck stock, ORDERED FROM TRU…"
type textarea "x"
type textarea "True parts on Ryan P shelf, other parts hsould be truck stock, ifORDERED FROM T…"
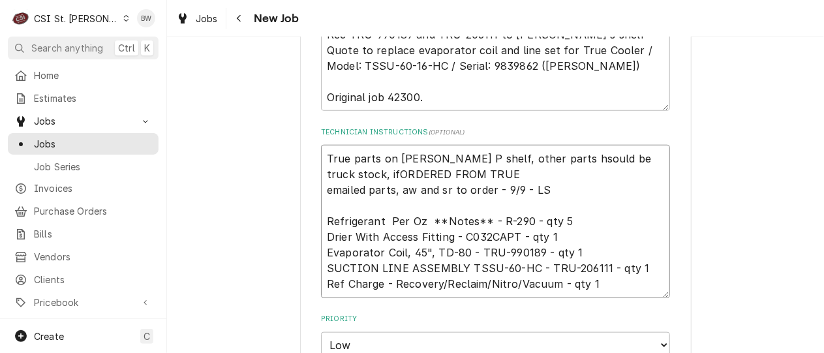
type textarea "x"
type textarea "True parts on Ryan P shelf, other parts hsould be truck stock, if ORDERED FROM …"
type textarea "x"
type textarea "True parts on Ryan P shelf, other parts hsould be truck stock, if RyORDERED FRO…"
type textarea "x"
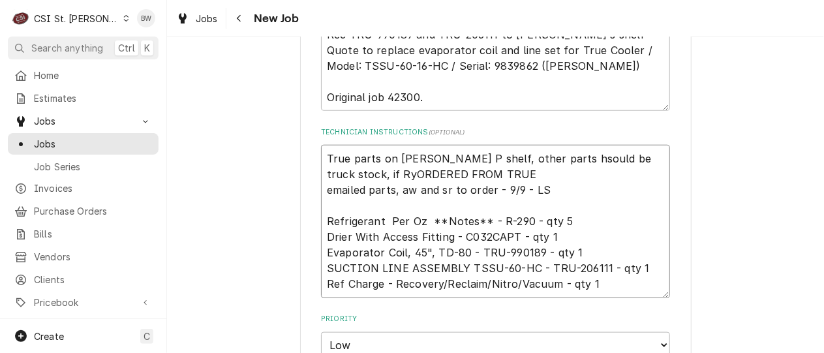
type textarea "True parts on Ryan P shelf, other parts hsould be truck stock, if RyaORDERED FR…"
type textarea "x"
type textarea "True parts on Ryan P shelf, other parts hsould be truck stock, if RyanORDERED F…"
type textarea "x"
type textarea "True parts on Ryan P shelf, other parts hsould be truck stock, if Ryan PORDERED…"
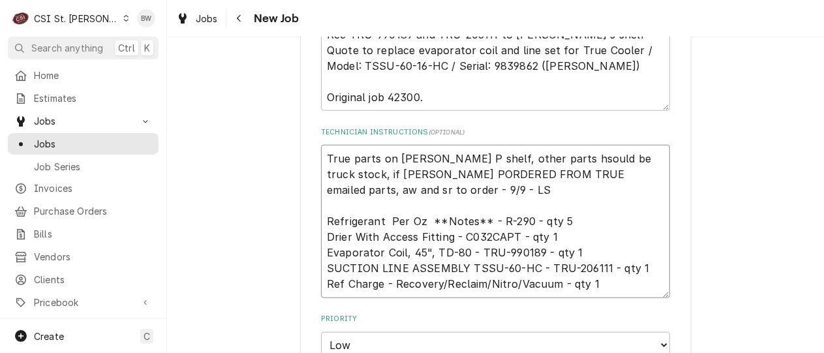
type textarea "x"
type textarea "True parts on Ryan P shelf, other parts hsould be truck stock, if Ryan P ORDERE…"
type textarea "x"
type textarea "True parts on Ryan P shelf, other parts hsould be truck stock, if Ryan P doORDE…"
type textarea "x"
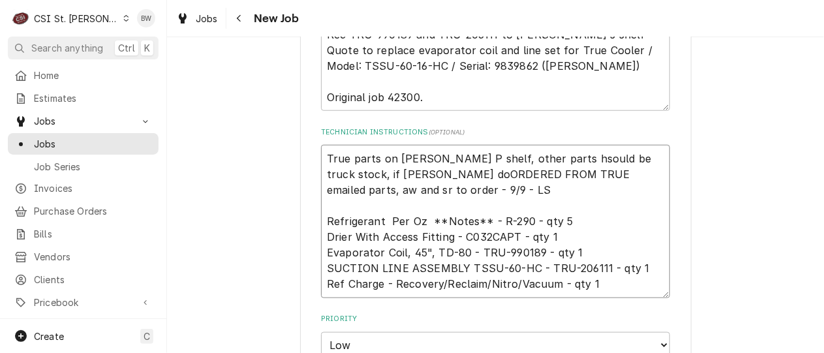
type textarea "True parts on Ryan P shelf, other parts hsould be truck stock, if Ryan P doeORD…"
type textarea "x"
type textarea "True parts on Ryan P shelf, other parts hsould be truck stock, if Ryan P doesOR…"
type textarea "x"
type textarea "True parts on Ryan P shelf, other parts hsould be truck stock, if Ryan P does n…"
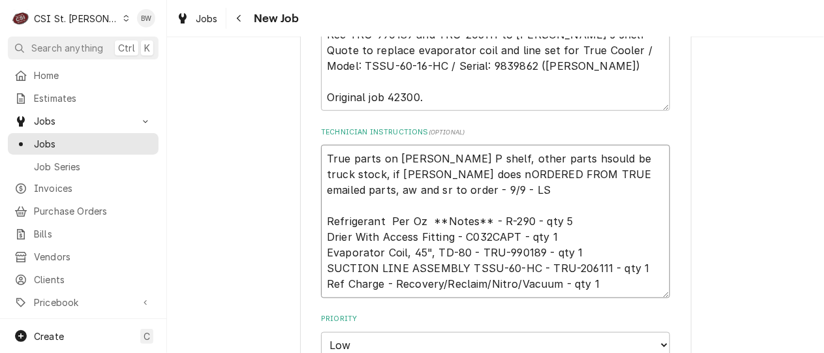
type textarea "x"
type textarea "True parts on Ryan P shelf, other parts hsould be truck stock, if Ryan P does n…"
type textarea "x"
type textarea "True parts on Ryan P shelf, other parts hsould be truck stock, if Ryan P does n…"
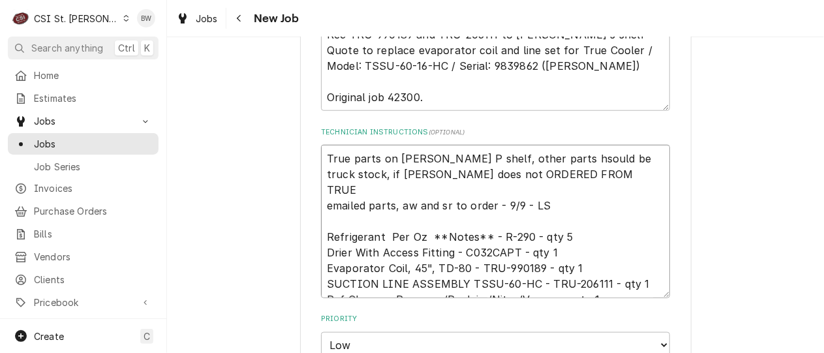
type textarea "x"
type textarea "True parts on Ryan P shelf, other parts hsould be truck stock, if Ryan P does n…"
type textarea "x"
type textarea "True parts on Ryan P shelf, other parts hsould be truck stock, if Ryan P does n…"
type textarea "x"
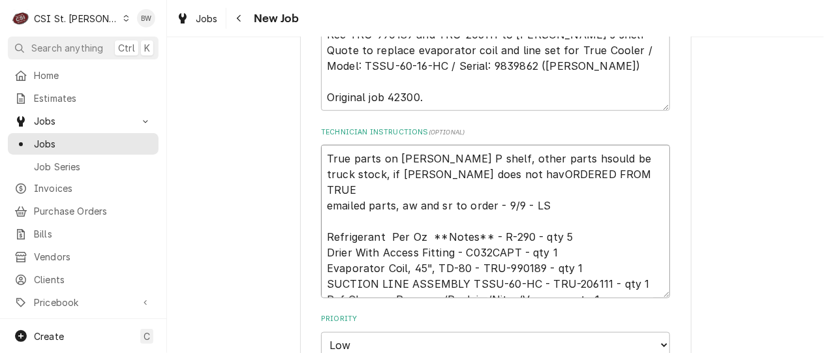
type textarea "True parts on Ryan P shelf, other parts hsould be truck stock, if Ryan P does n…"
type textarea "x"
type textarea "True parts on Ryan P shelf, other parts hsould be truck stock, if Ryan P does n…"
type textarea "x"
type textarea "True parts on Ryan P shelf, other parts hsould be truck stock, if Ryan P does n…"
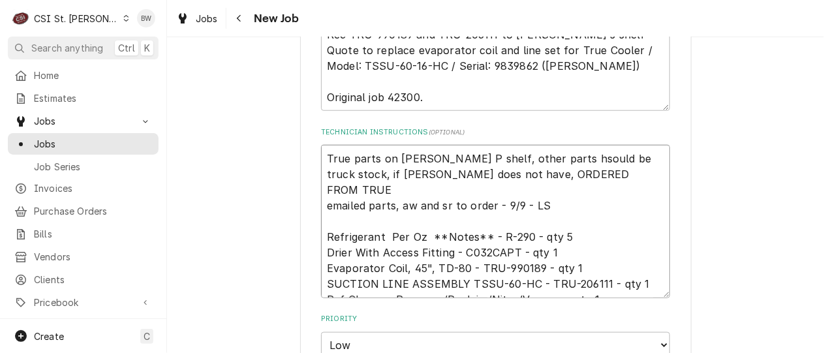
type textarea "x"
type textarea "True parts on Ryan P shelf, other parts hsould be truck stock, if Ryan P does n…"
type textarea "x"
type textarea "True parts on Ryan P shelf, other parts hsould be truck stock, if Ryan P does n…"
type textarea "x"
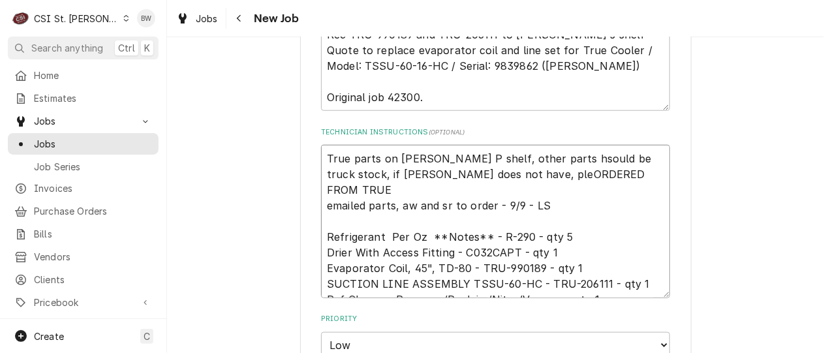
type textarea "True parts on Ryan P shelf, other parts hsould be truck stock, if Ryan P does n…"
type textarea "x"
type textarea "True parts on Ryan P shelf, other parts hsould be truck stock, if Ryan P does n…"
type textarea "x"
type textarea "True parts on Ryan P shelf, other parts hsould be truck stock, if Ryan P does n…"
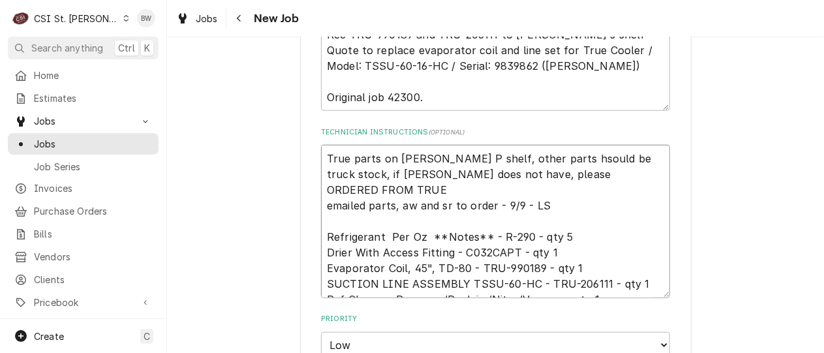
type textarea "x"
type textarea "True parts on Ryan P shelf, other parts hsould be truck stock, if Ryan P does n…"
type textarea "x"
type textarea "True parts on Ryan P shelf, other parts hsould be truck stock, if Ryan P does n…"
type textarea "x"
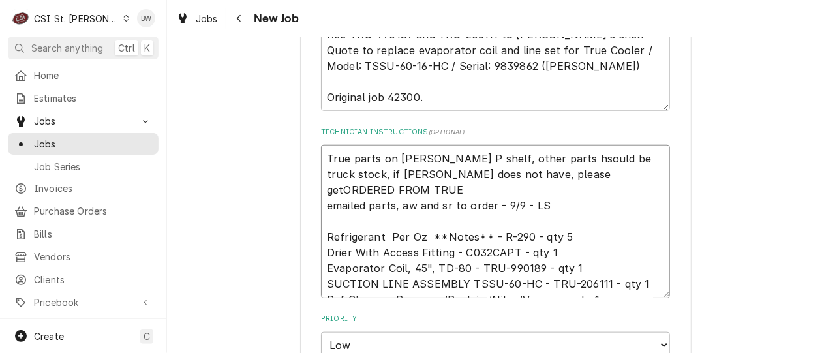
type textarea "True parts on Ryan P shelf, other parts hsould be truck stock, if Ryan P does n…"
type textarea "x"
type textarea "True parts on Ryan P shelf, other parts hsould be truck stock, if Ryan P does n…"
type textarea "x"
type textarea "True parts on Ryan P shelf, other parts hsould be truck stock, if Ryan P does n…"
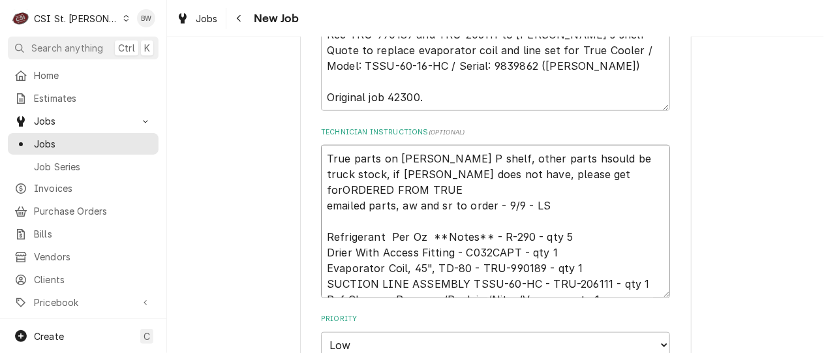
type textarea "x"
type textarea "True parts on Ryan P shelf, other parts hsould be truck stock, if Ryan P does n…"
type textarea "x"
type textarea "True parts on Ryan P shelf, other parts hsould be truck stock, if Ryan P does n…"
type textarea "x"
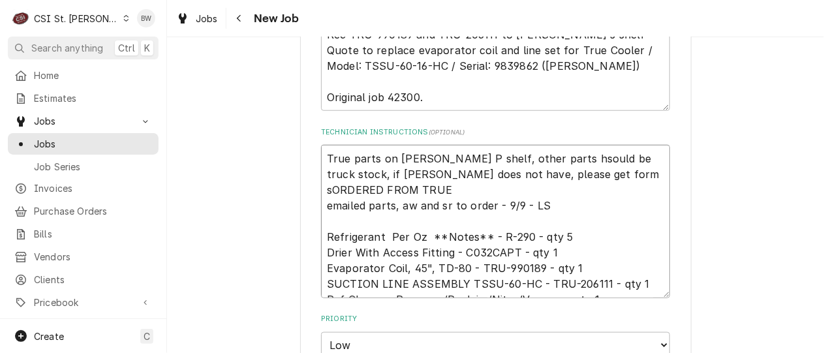
type textarea "True parts on Ryan P shelf, other parts hsould be truck stock, if Ryan P does n…"
type textarea "x"
type textarea "True parts on Ryan P shelf, other parts hsould be truck stock, if Ryan P does n…"
type textarea "x"
type textarea "True parts on Ryan P shelf, other parts hsould be truck stock, if Ryan P does n…"
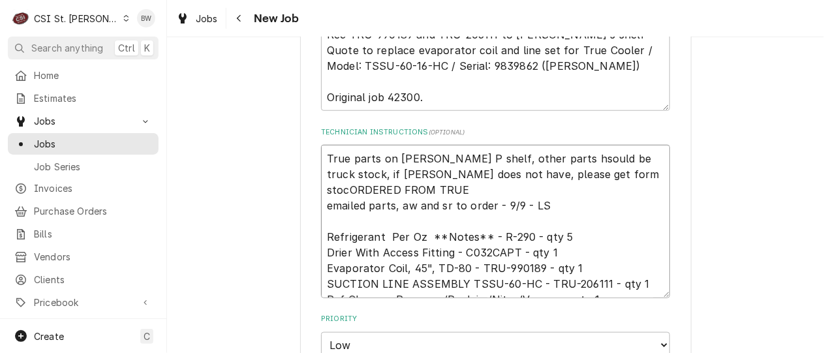
type textarea "x"
type textarea "True parts on Ryan P shelf, other parts hsould be truck stock, if Ryan P does n…"
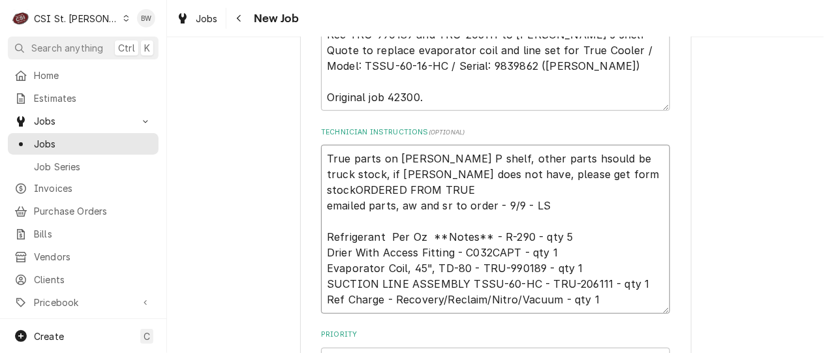
type textarea "x"
type textarea "True parts on Ryan P shelf, other parts hsould be truck stock, if Ryan P does n…"
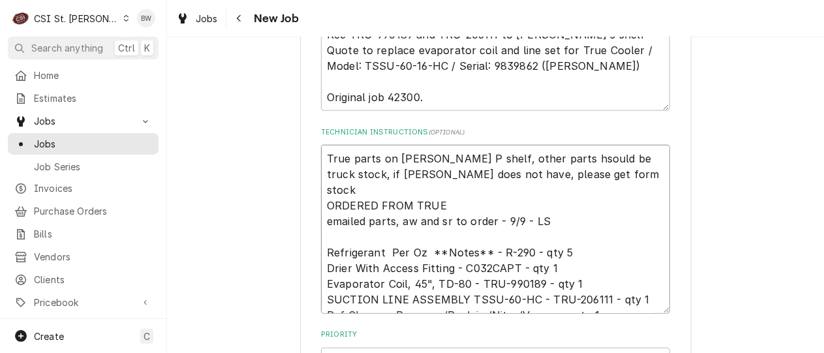
click at [505, 175] on textarea "True parts on Ryan P shelf, other parts hsould be truck stock, if Ryan P does n…" at bounding box center [495, 229] width 349 height 168
type textarea "x"
type textarea "True parts on Ryan P shelf, other parts hsould be truck stock, if Ryan P does n…"
type textarea "x"
type textarea "True parts on Ryan P shelf, other parts hsould be truck stock, if Ryan P does n…"
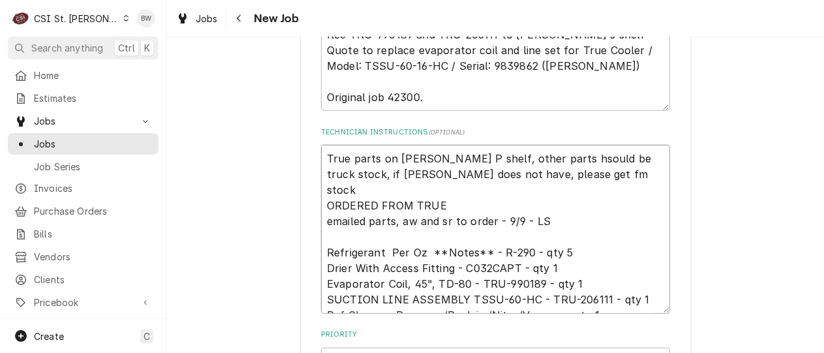
type textarea "x"
type textarea "True parts on Ryan P shelf, other parts hsould be truck stock, if Ryan P does n…"
type textarea "x"
type textarea "True parts on Ryan P shelf, other parts hsould be truck stock, if Ryan P does n…"
click at [520, 173] on textarea "True parts on Ryan P shelf, other parts hsould be truck stock, if Ryan P does n…" at bounding box center [495, 229] width 349 height 168
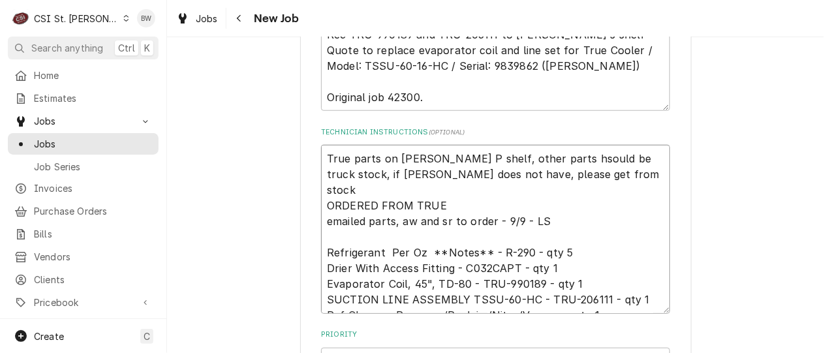
type textarea "x"
type textarea "True parts on Ryan P shelf, other parts hsould be truck stock, if Ryan P does n…"
type textarea "x"
type textarea "True parts on Ryan P shelf, other parts hsould be truck stock, if Ryan P does n…"
type textarea "x"
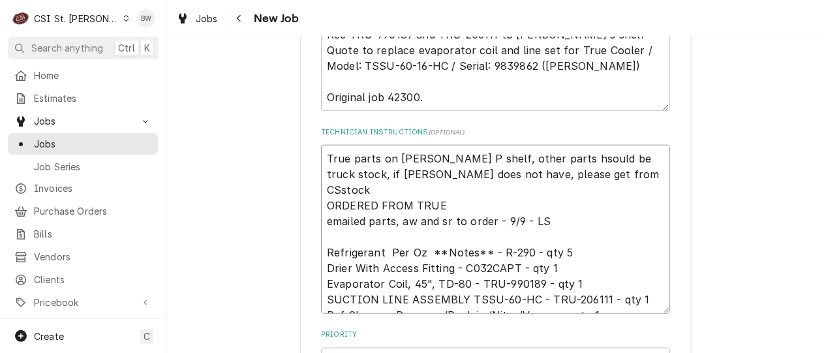
type textarea "True parts on Ryan P shelf, other parts hsould be truck stock, if Ryan P does n…"
type textarea "x"
type textarea "True parts on Ryan P shelf, other parts hsould be truck stock, if Ryan P does n…"
type textarea "x"
type textarea "True parts on Ryan P shelf, other parts hsould be truck stock, if Ryan P does n…"
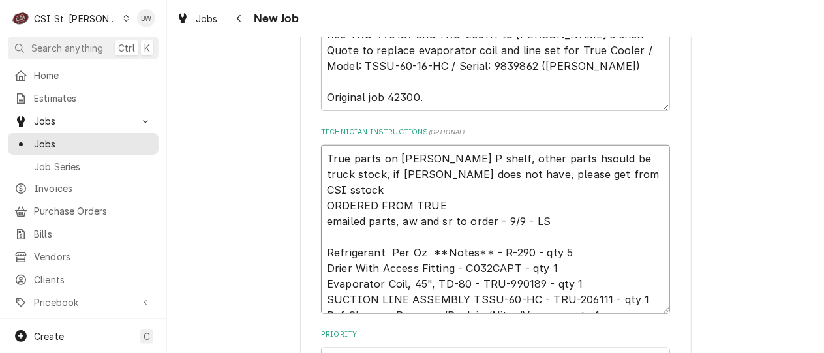
type textarea "x"
type textarea "True parts on Ryan P shelf, other parts hsould be truck stock, if Ryan P does n…"
type textarea "x"
type textarea "True parts on Ryan P shelf, other parts hsould be truck stock, if Ryan P does n…"
type textarea "x"
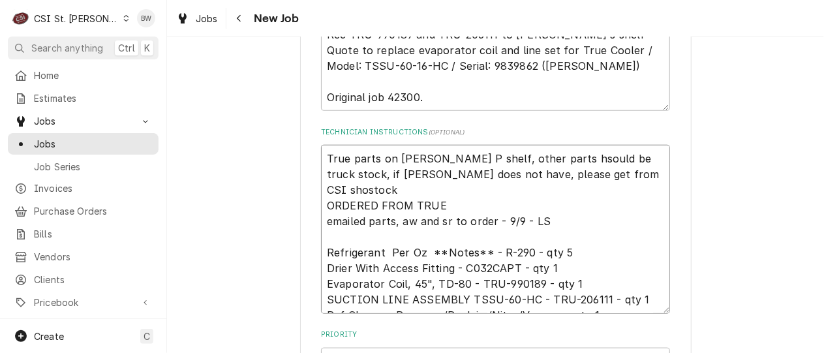
type textarea "True parts on Ryan P shelf, other parts hsould be truck stock, if Ryan P does n…"
type textarea "x"
type textarea "True parts on Ryan P shelf, other parts hsould be truck stock, if Ryan P does n…"
type textarea "x"
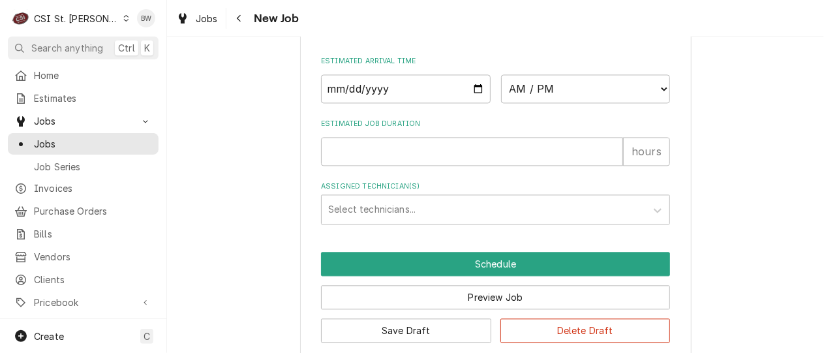
scroll to position [1157, 0]
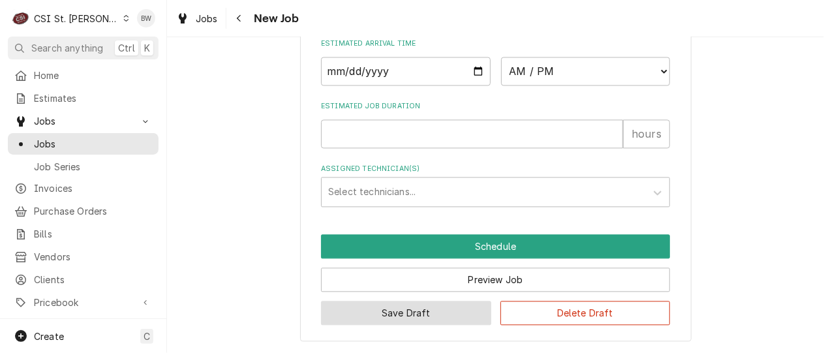
type textarea "True parts on Ryan P shelf, other parts hsould be truck stock, if Ryan P does n…"
click at [411, 304] on button "Save Draft" at bounding box center [406, 313] width 170 height 24
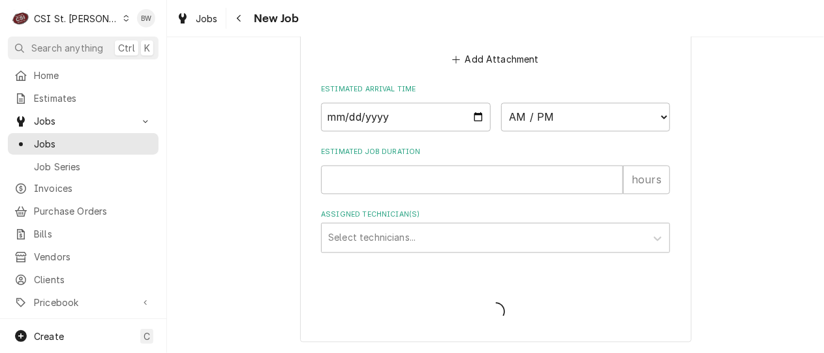
type textarea "x"
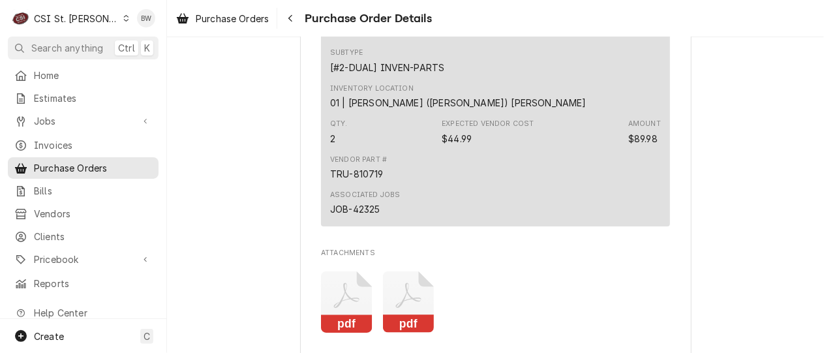
scroll to position [1891, 0]
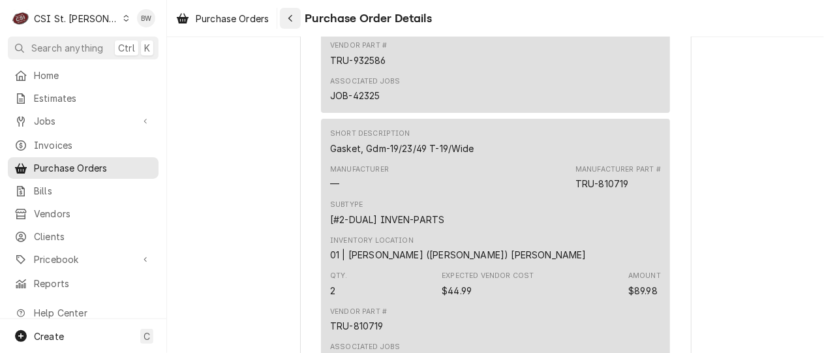
click at [294, 20] on div "Navigate back" at bounding box center [290, 18] width 13 height 13
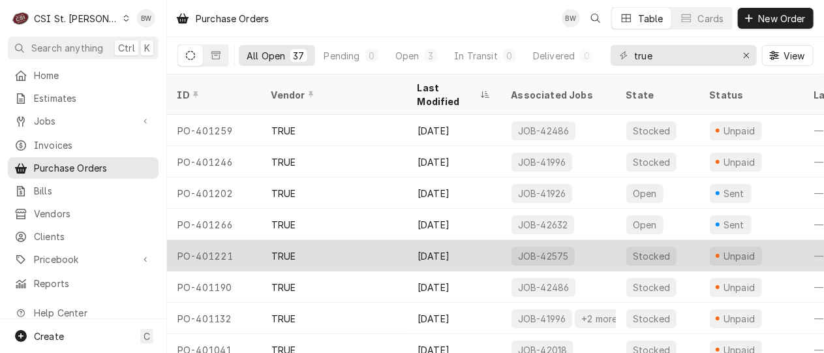
click at [229, 241] on div "PO-401221" at bounding box center [214, 255] width 94 height 31
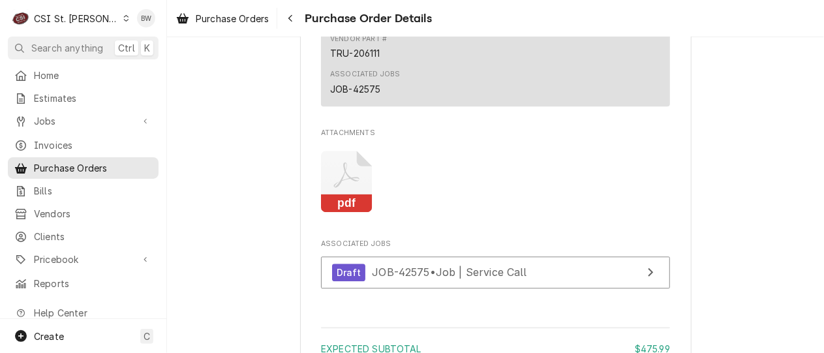
scroll to position [1369, 0]
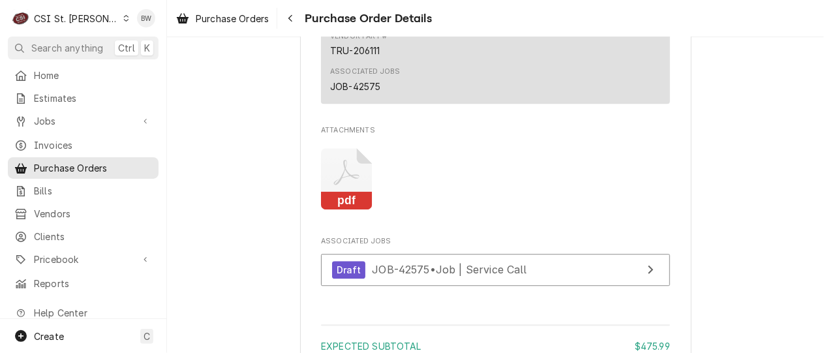
click at [342, 185] on icon "Attachments" at bounding box center [346, 172] width 25 height 25
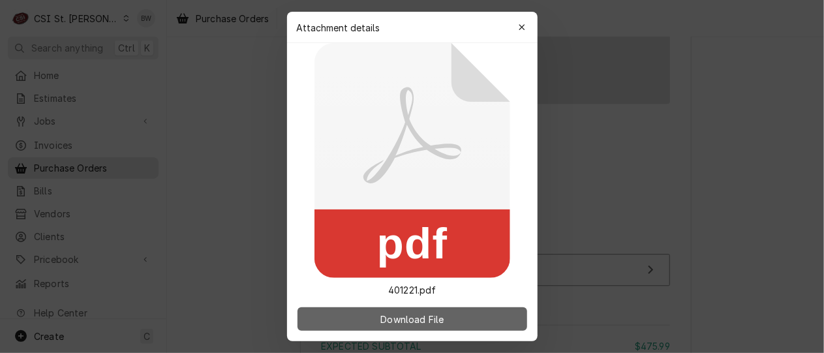
click at [396, 315] on span "Download File" at bounding box center [412, 319] width 68 height 14
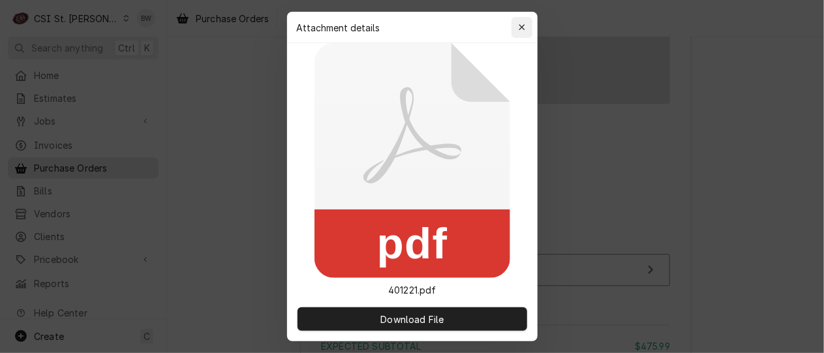
click at [524, 27] on icon "button" at bounding box center [521, 27] width 7 height 9
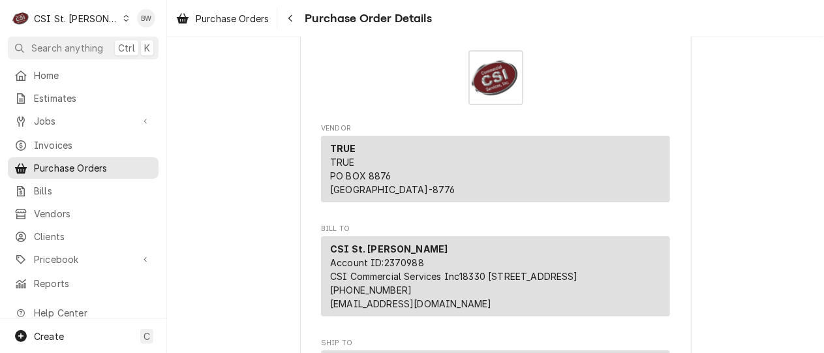
scroll to position [0, 0]
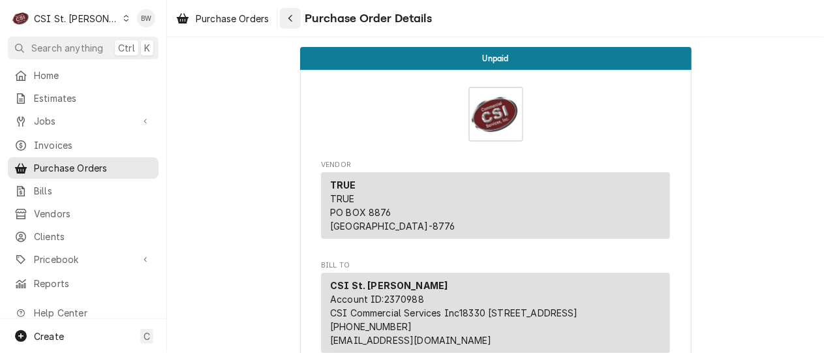
click at [290, 18] on icon "Navigate back" at bounding box center [291, 18] width 6 height 9
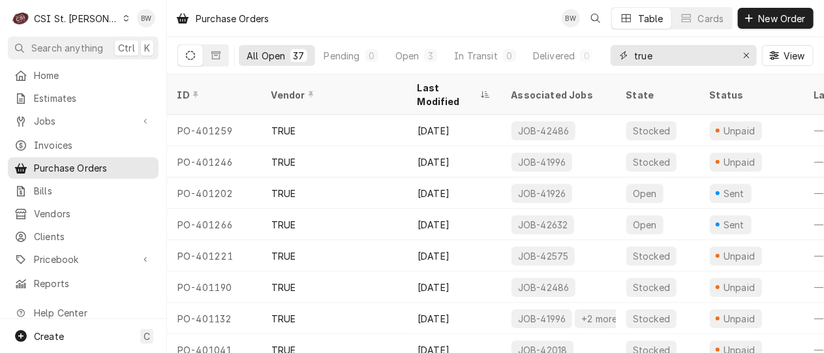
drag, startPoint x: 665, startPoint y: 57, endPoint x: 610, endPoint y: 55, distance: 54.8
click at [610, 56] on div "true" at bounding box center [683, 55] width 146 height 21
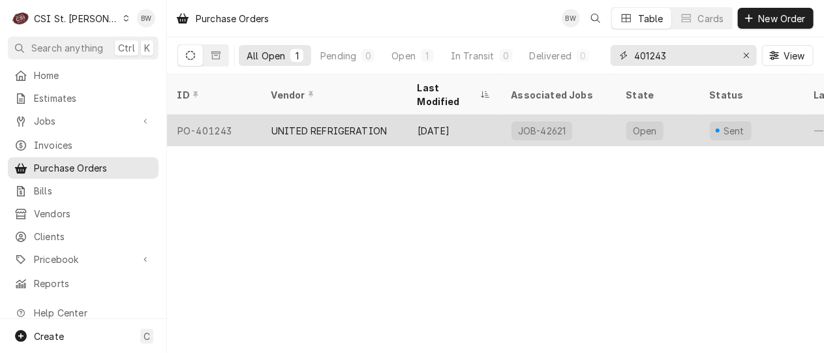
type input "401243"
click at [228, 115] on div "PO-401243" at bounding box center [214, 130] width 94 height 31
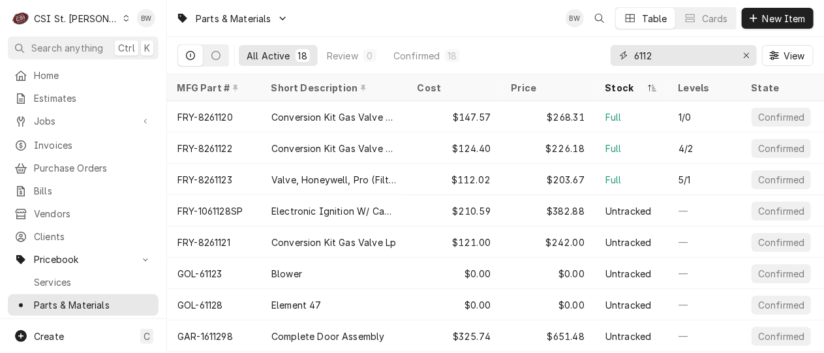
drag, startPoint x: 660, startPoint y: 57, endPoint x: 631, endPoint y: 55, distance: 29.4
click at [631, 55] on div "6112" at bounding box center [683, 55] width 146 height 21
type input "c"
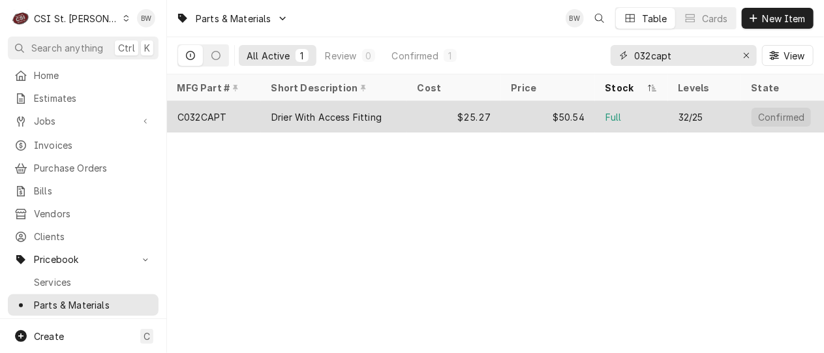
type input "032capt"
click at [204, 117] on div "C032CAPT" at bounding box center [201, 117] width 49 height 14
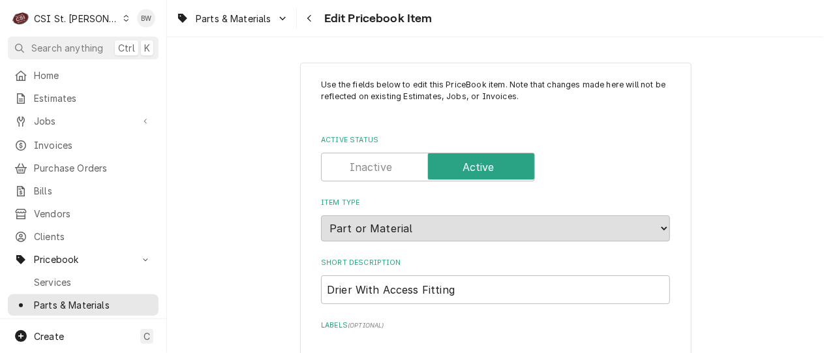
click at [542, 28] on div "Parts & Materials Edit Pricebook Item" at bounding box center [495, 18] width 657 height 37
type textarea "x"
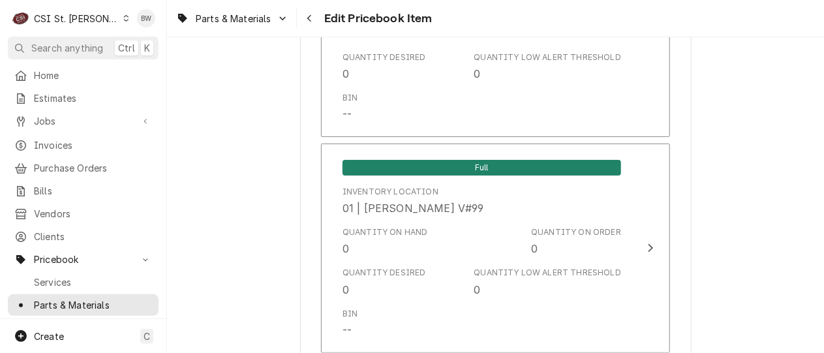
scroll to position [4657, 0]
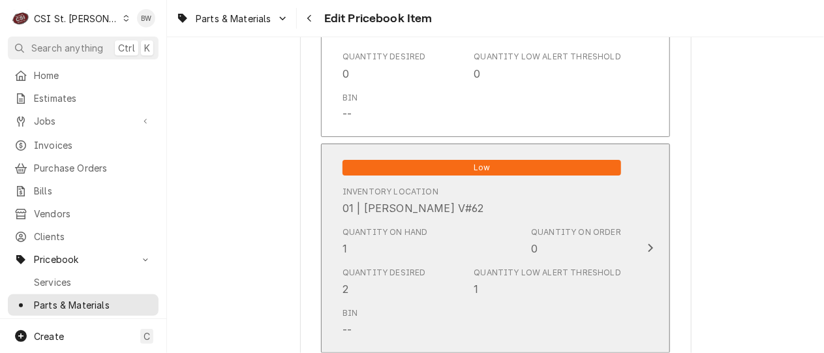
click at [412, 230] on div "Quantity on Hand 1" at bounding box center [384, 241] width 85 height 30
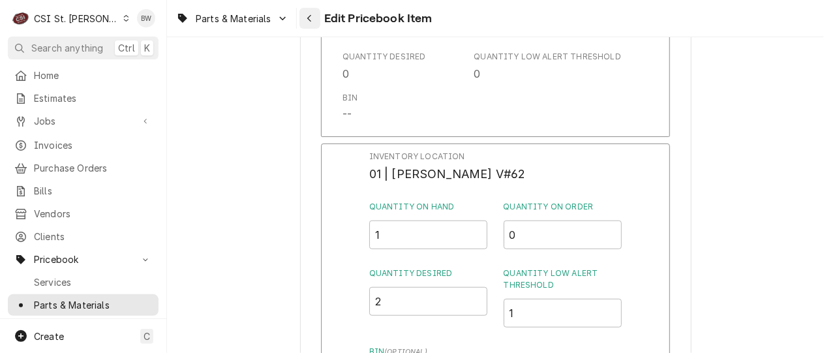
click at [305, 20] on div "Navigate back" at bounding box center [309, 18] width 13 height 13
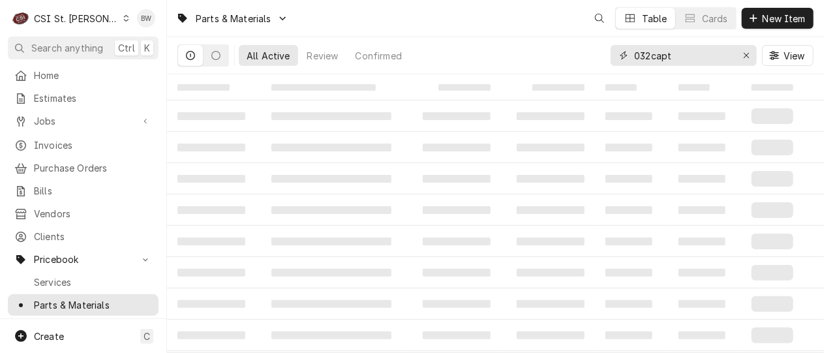
drag, startPoint x: 679, startPoint y: 55, endPoint x: 625, endPoint y: 57, distance: 54.2
click at [621, 61] on div "032capt" at bounding box center [683, 55] width 146 height 21
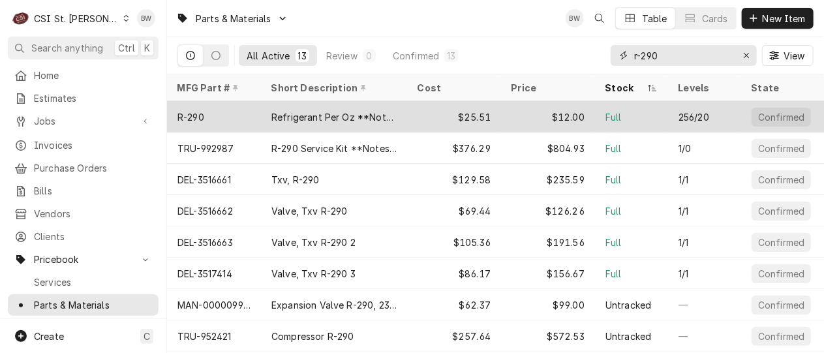
type input "r-290"
click at [229, 110] on div "R-290" at bounding box center [214, 116] width 94 height 31
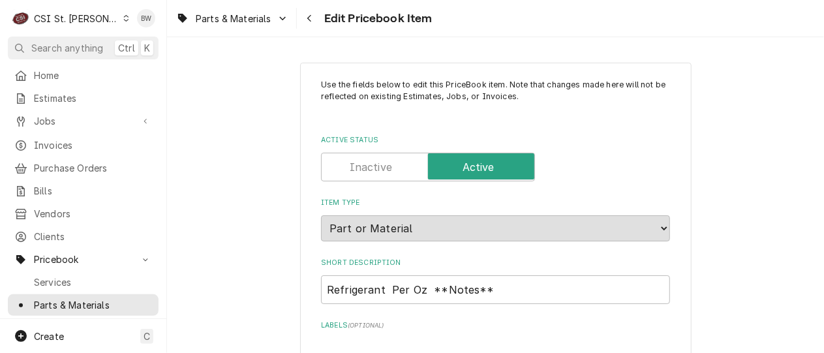
type textarea "x"
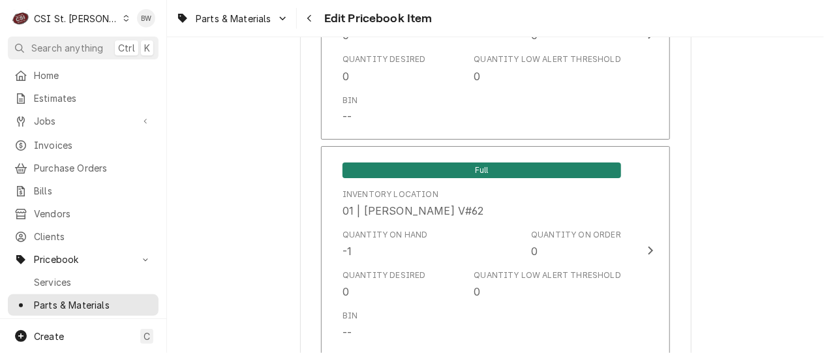
scroll to position [4760, 0]
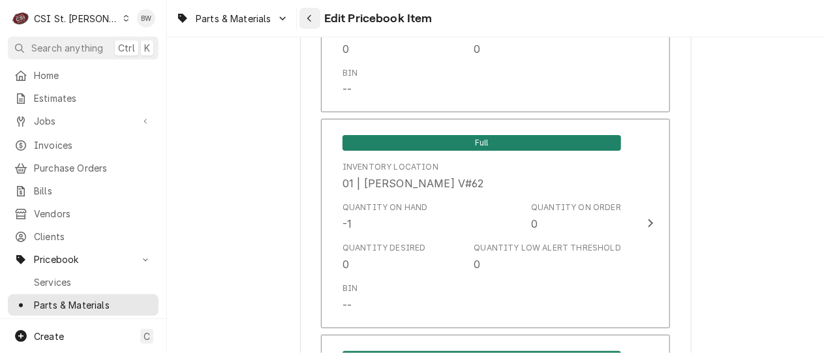
click at [310, 27] on button "Navigate back" at bounding box center [309, 18] width 21 height 21
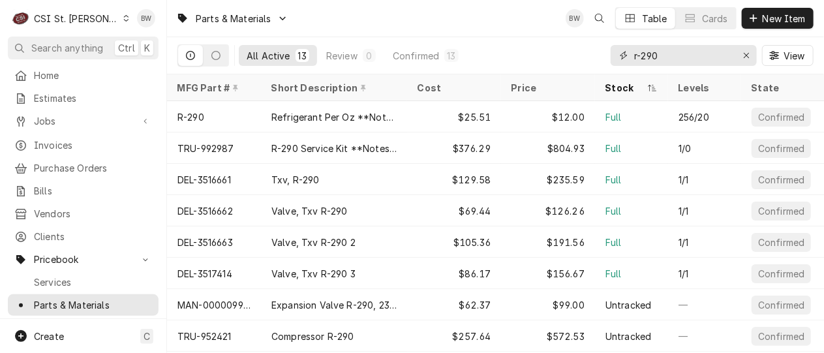
drag, startPoint x: 688, startPoint y: 56, endPoint x: 608, endPoint y: 60, distance: 80.3
click at [608, 60] on div "All Active 13 Review 0 Confirmed 13 r-290 View" at bounding box center [495, 55] width 636 height 37
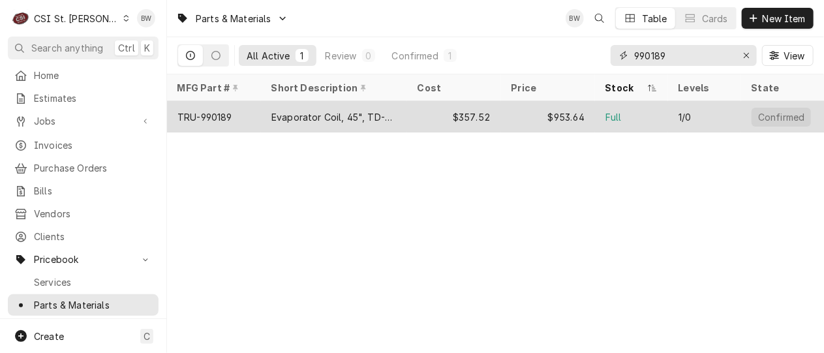
type input "990189"
click at [229, 112] on div "TRU-990189" at bounding box center [204, 117] width 55 height 14
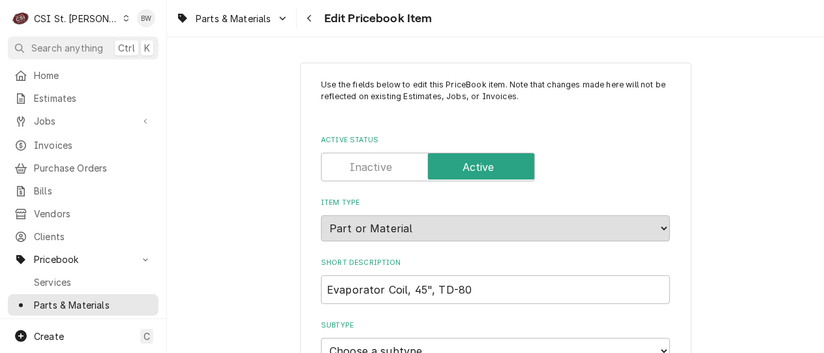
type textarea "x"
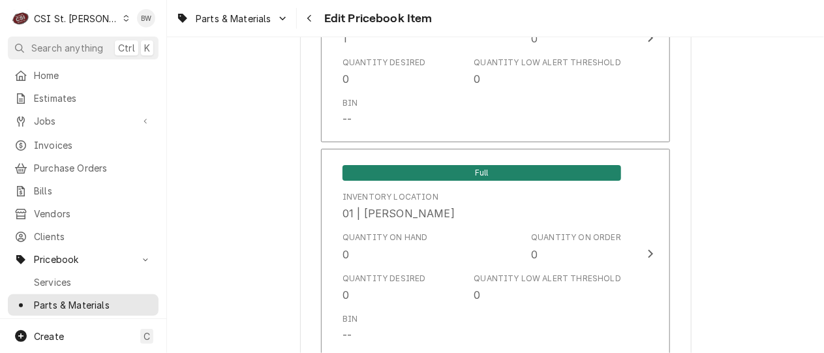
scroll to position [4630, 0]
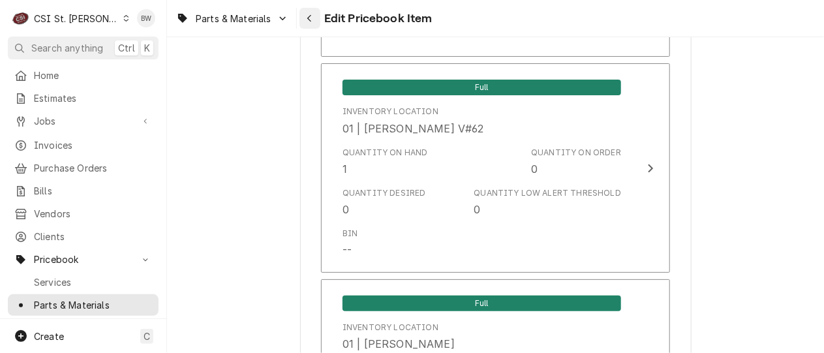
click at [303, 23] on button "Navigate back" at bounding box center [309, 18] width 21 height 21
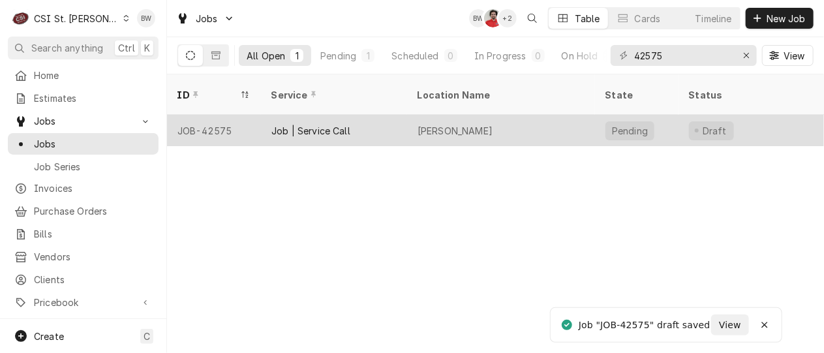
click at [222, 115] on div "JOB-42575" at bounding box center [214, 130] width 94 height 31
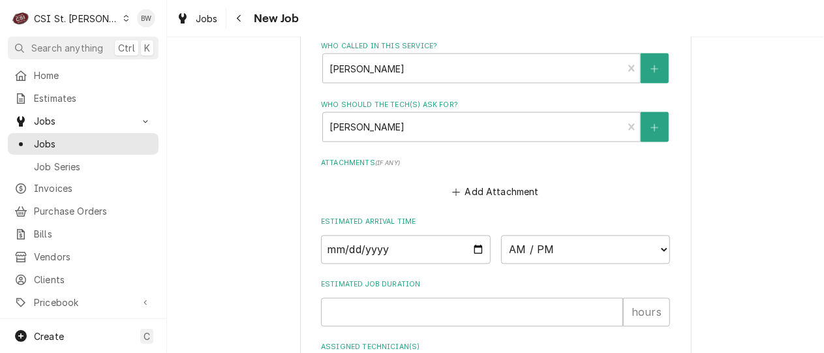
scroll to position [783, 0]
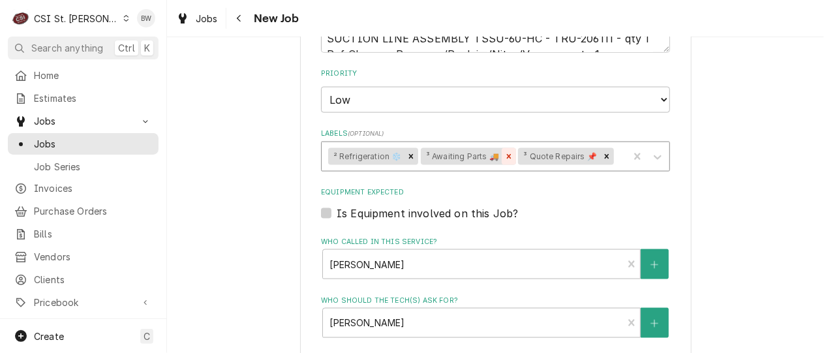
click at [504, 152] on icon "Remove ³ Awaiting Parts 🚚" at bounding box center [508, 156] width 9 height 9
click at [537, 153] on div "Labels" at bounding box center [569, 156] width 103 height 23
drag, startPoint x: 537, startPoint y: 153, endPoint x: 528, endPoint y: 154, distance: 9.2
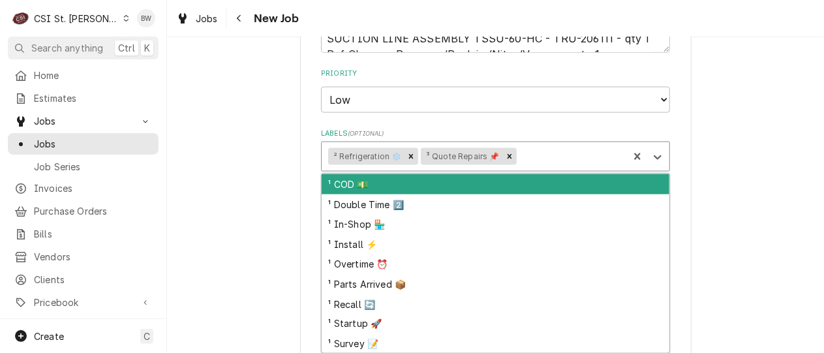
drag, startPoint x: 528, startPoint y: 154, endPoint x: 375, endPoint y: 282, distance: 199.5
click at [375, 282] on div "¹ Parts Arrived 📦" at bounding box center [495, 284] width 348 height 20
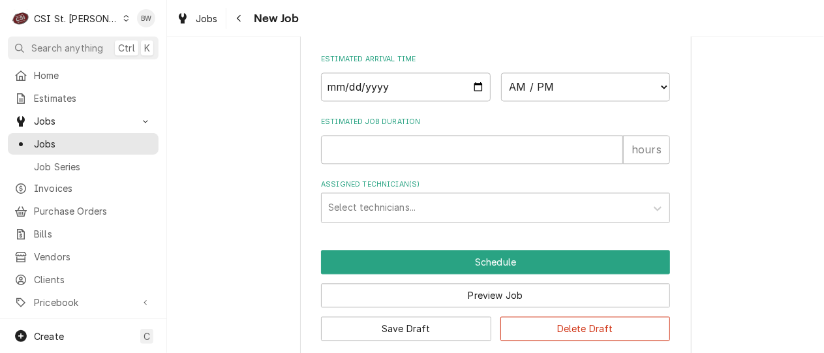
scroll to position [1157, 0]
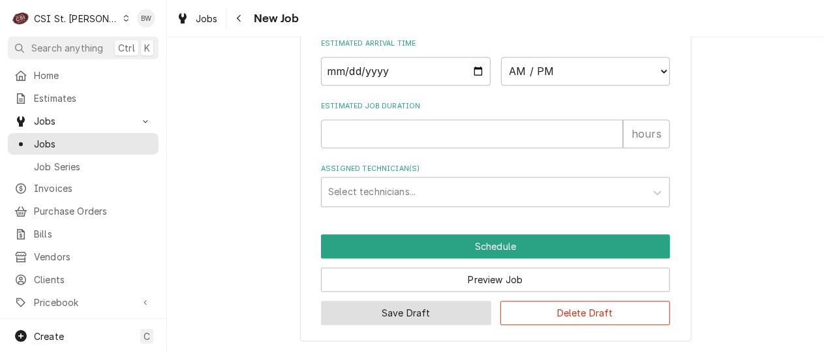
click at [386, 313] on button "Save Draft" at bounding box center [406, 313] width 170 height 24
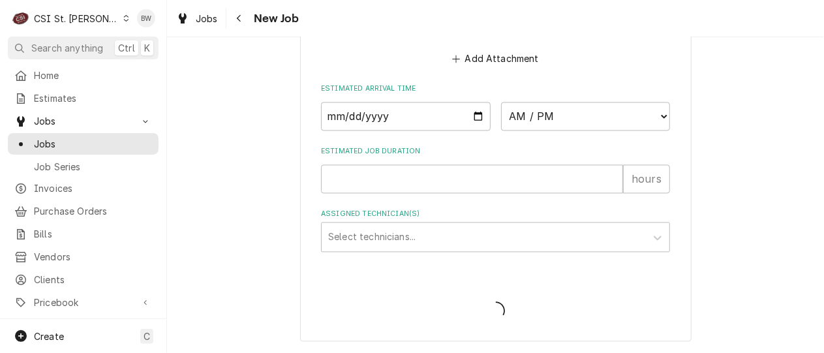
scroll to position [1111, 0]
type textarea "x"
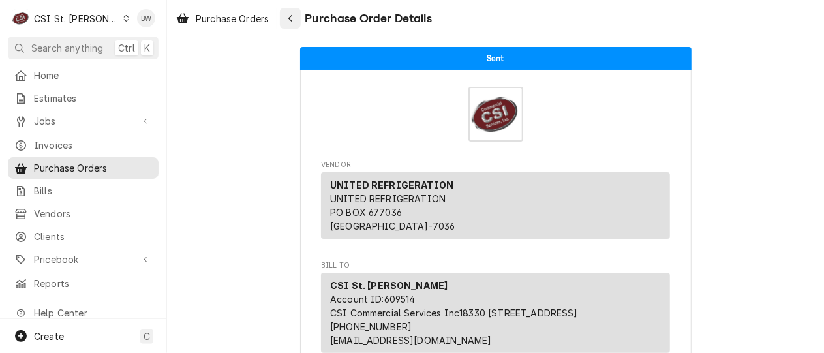
click at [293, 16] on icon "Navigate back" at bounding box center [291, 18] width 6 height 9
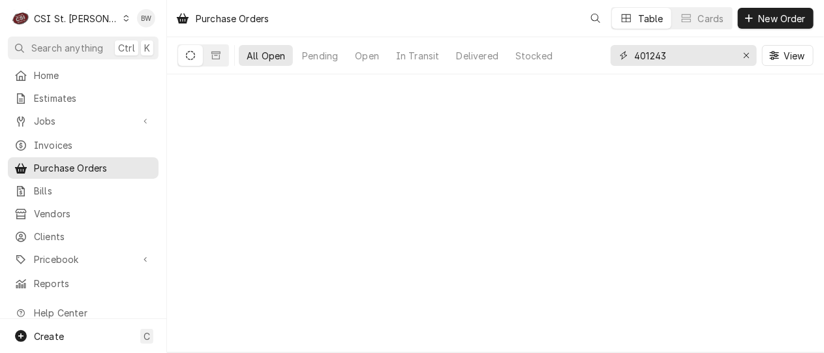
click at [668, 61] on input "401243" at bounding box center [683, 55] width 98 height 21
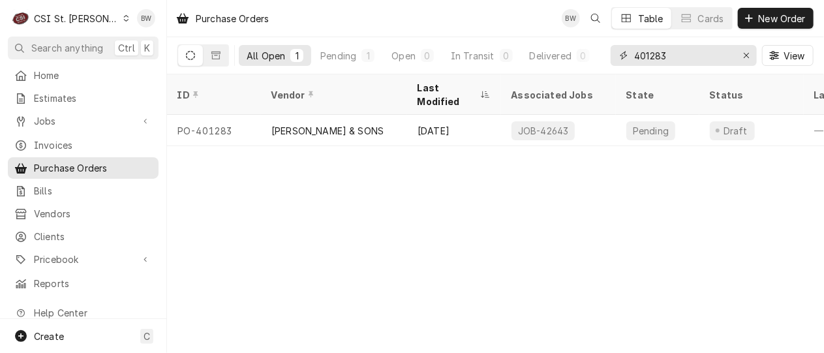
type input "401283"
click at [226, 115] on div "PO-401283" at bounding box center [214, 130] width 94 height 31
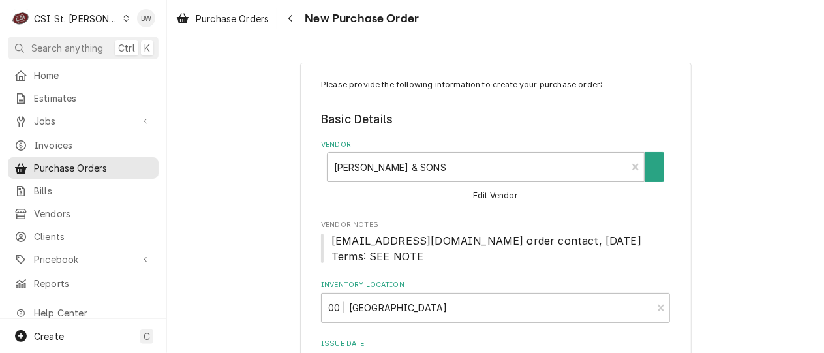
type textarea "x"
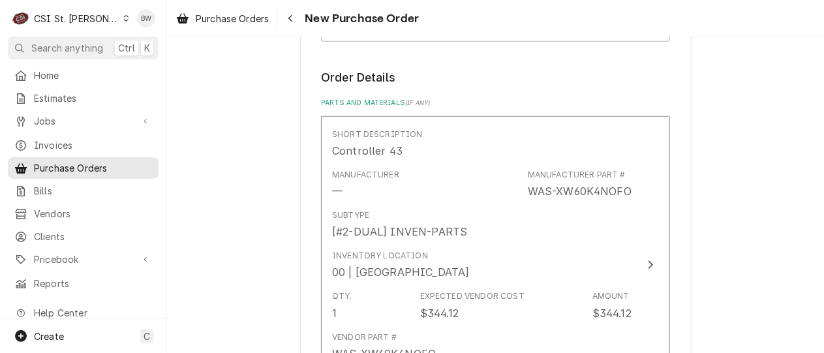
scroll to position [587, 0]
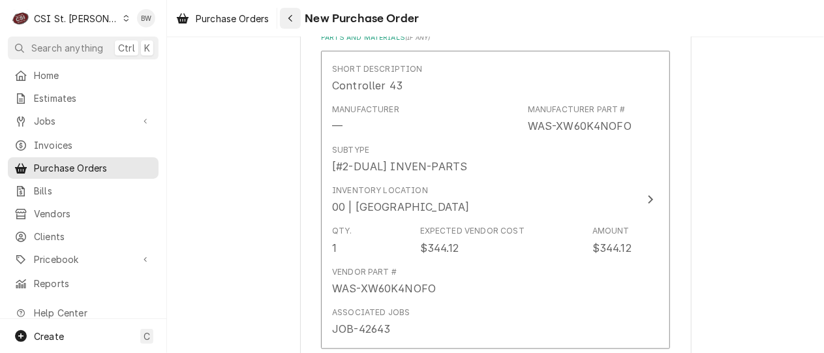
click at [292, 26] on button "Navigate back" at bounding box center [290, 18] width 21 height 21
